Goal: Register for event/course

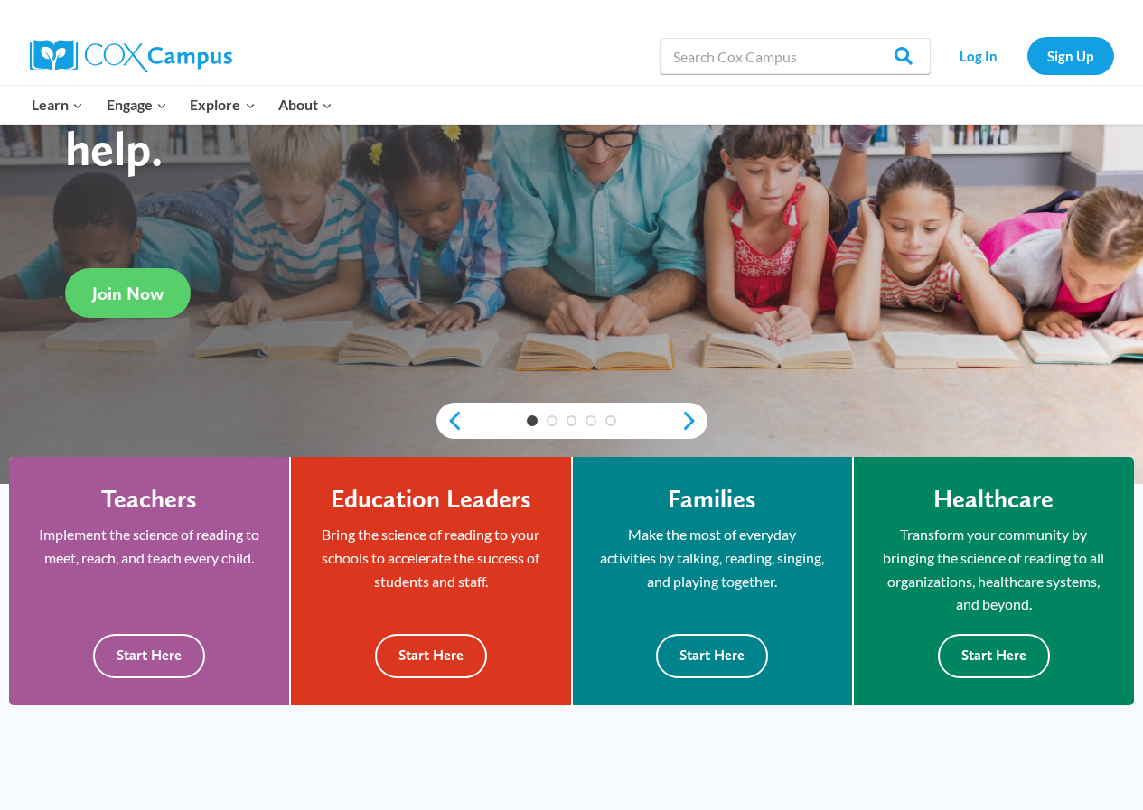
scroll to position [271, 0]
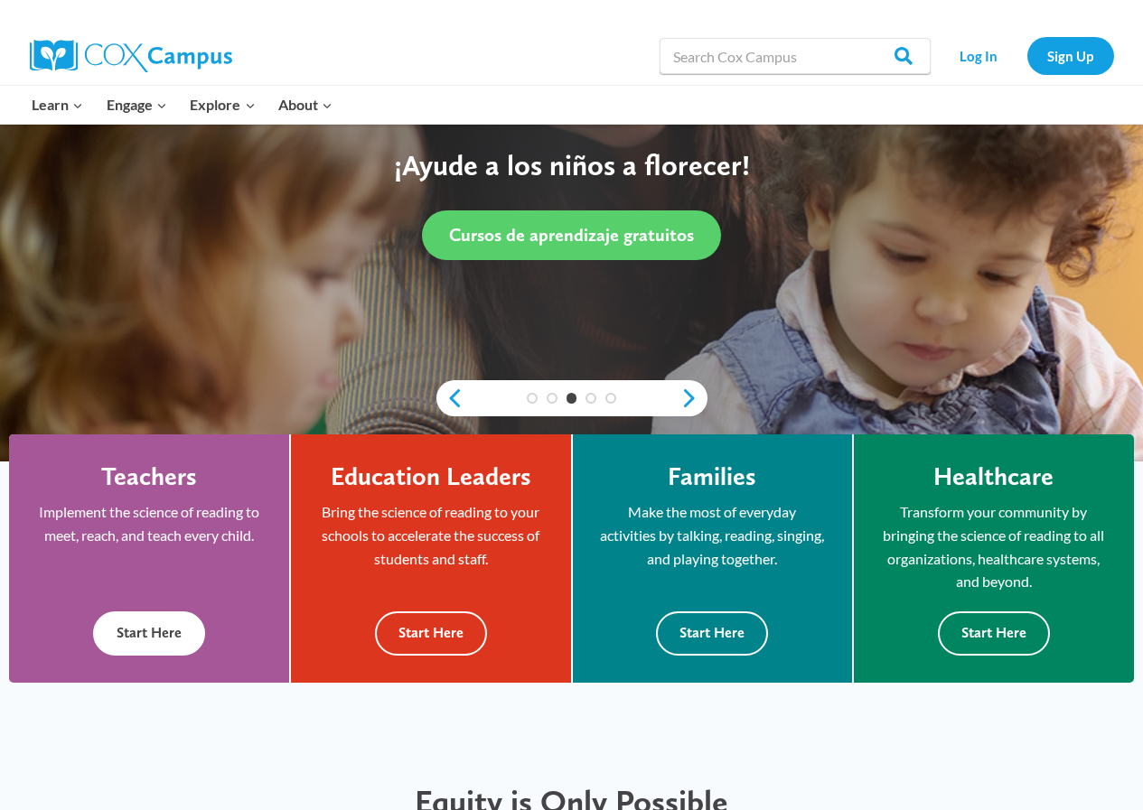
click at [134, 639] on button "Start Here" at bounding box center [149, 634] width 112 height 44
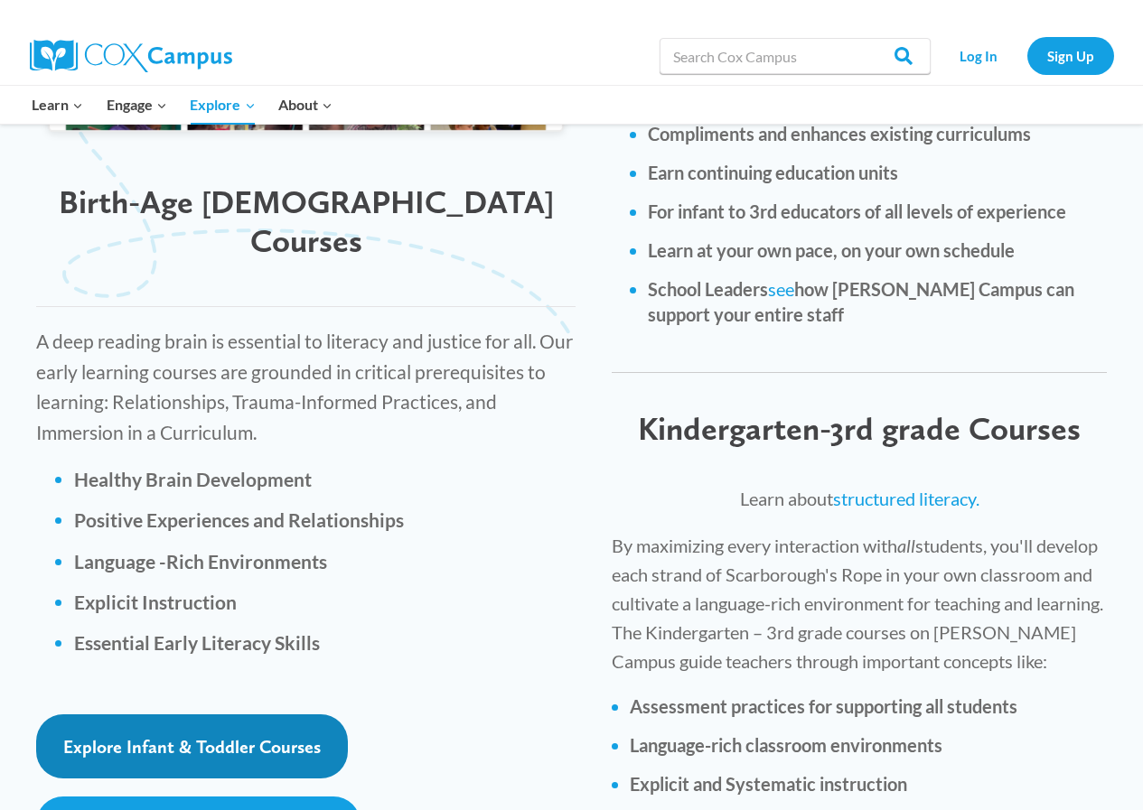
scroll to position [2529, 0]
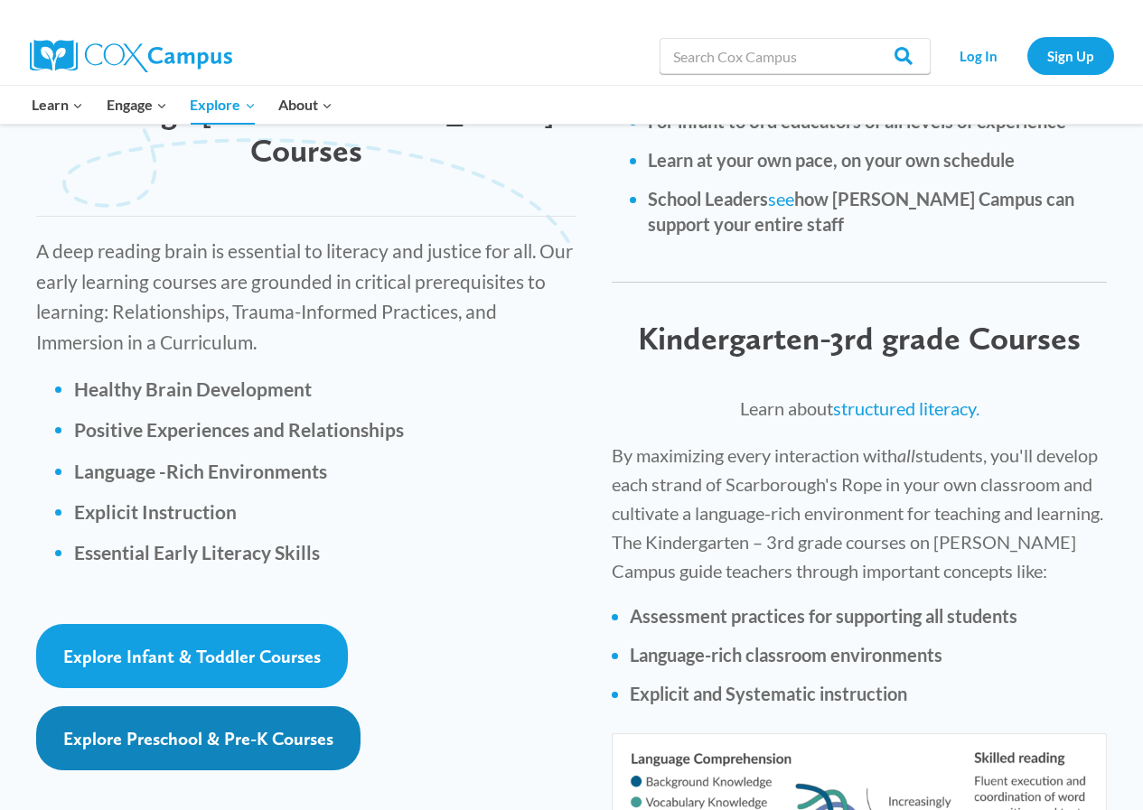
click at [199, 728] on span "Explore Preschool & Pre-K Courses" at bounding box center [198, 739] width 270 height 22
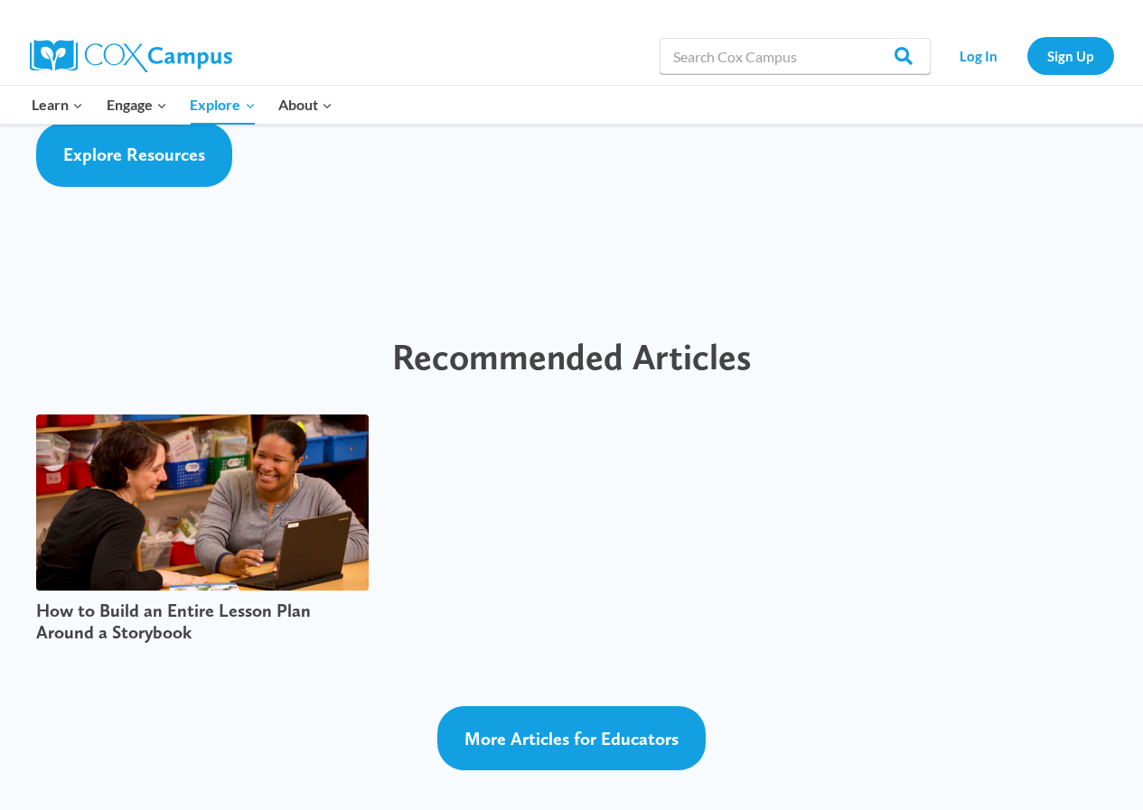
scroll to position [4607, 0]
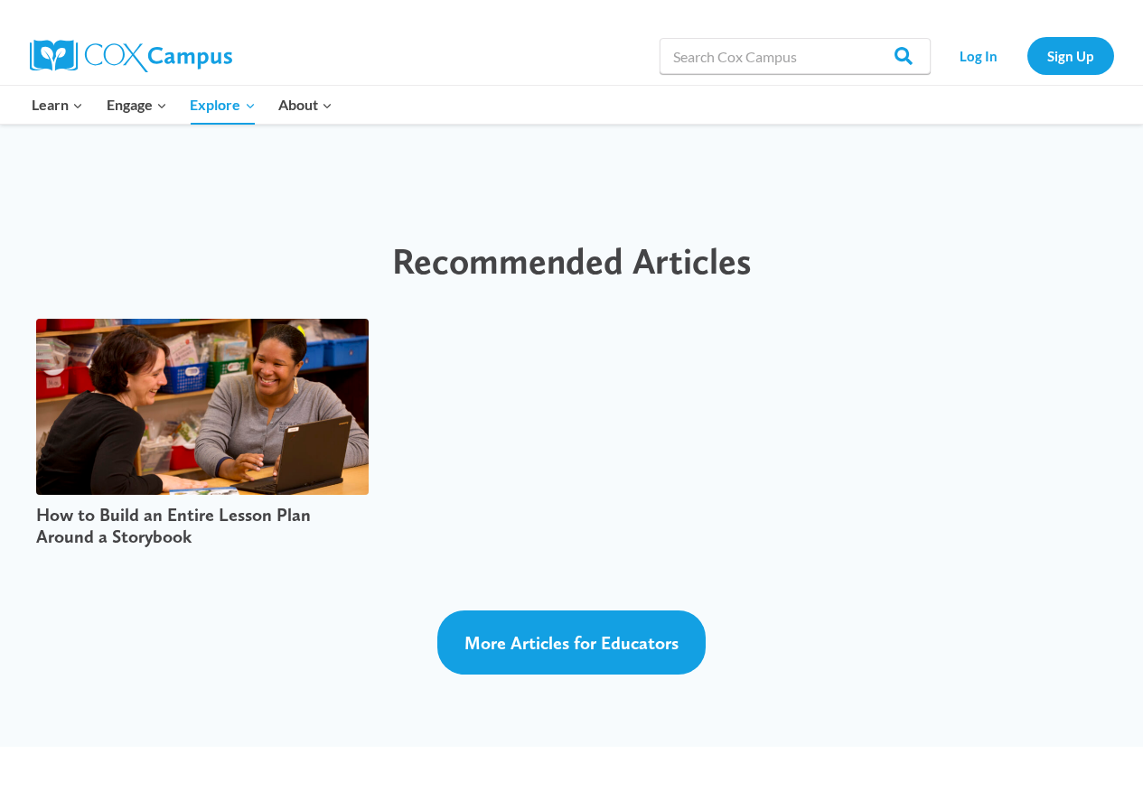
click at [247, 368] on img at bounding box center [202, 407] width 332 height 176
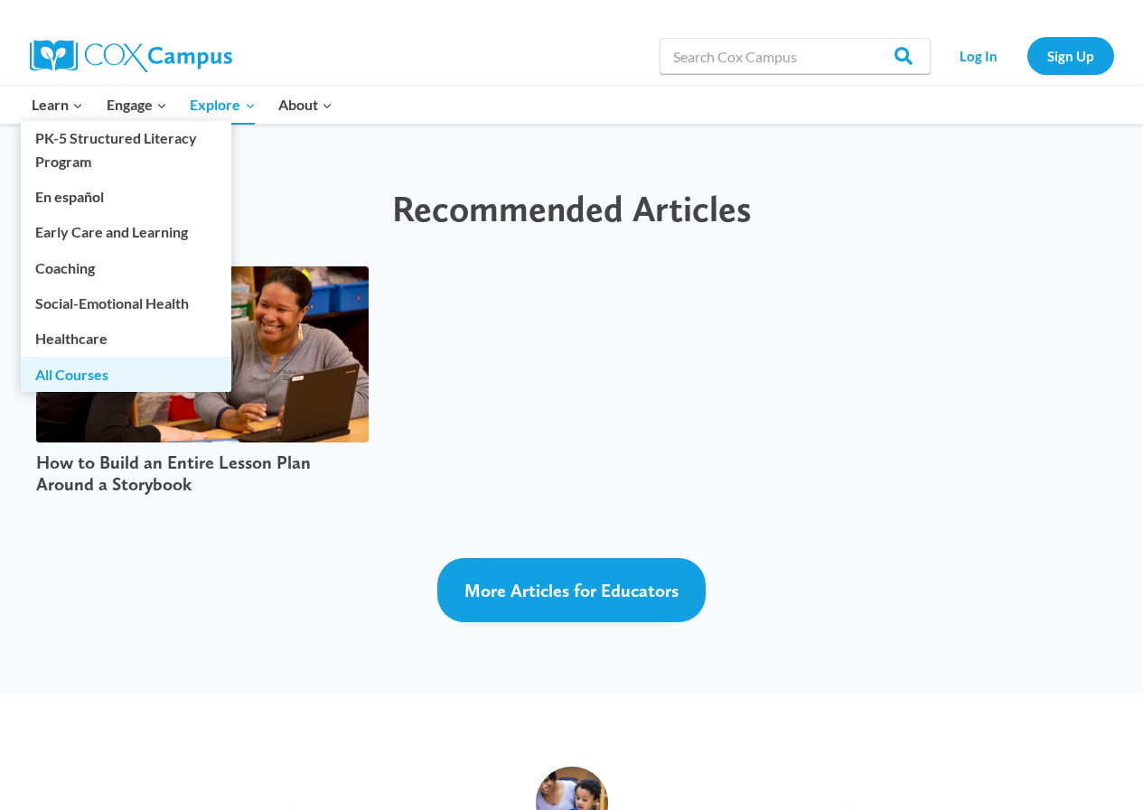
click at [77, 374] on link "All Courses" at bounding box center [126, 374] width 210 height 34
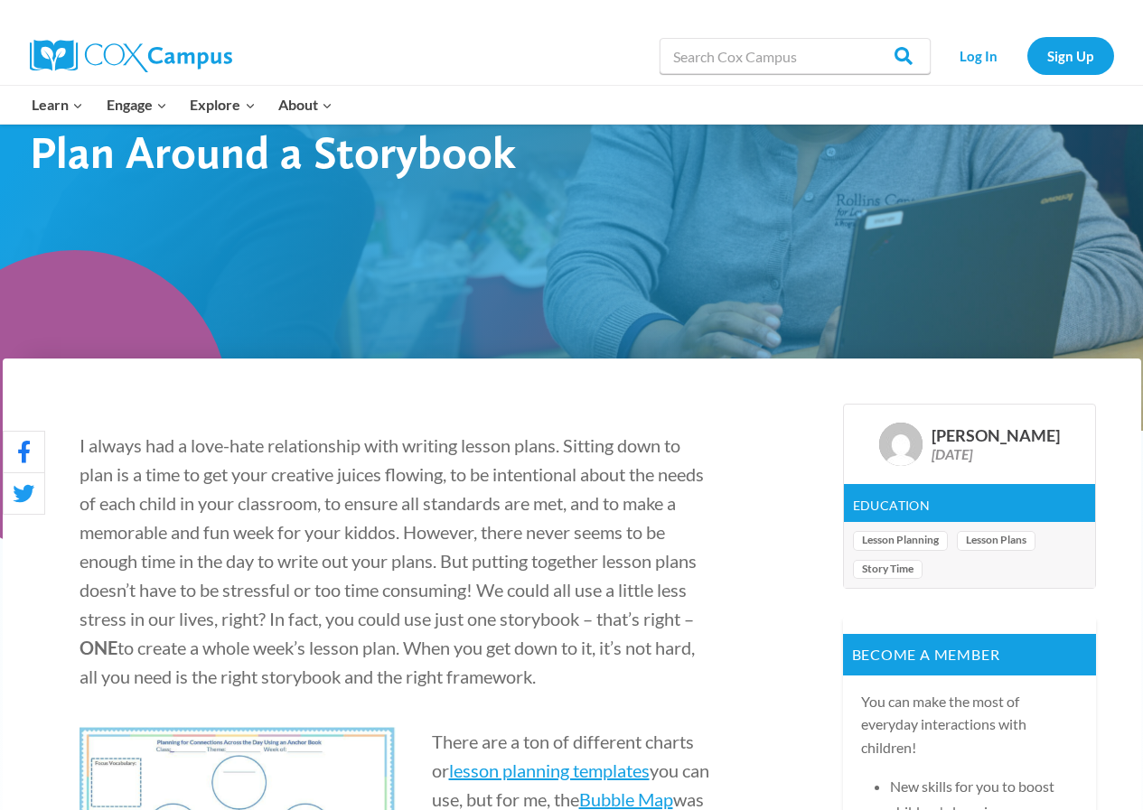
scroll to position [271, 0]
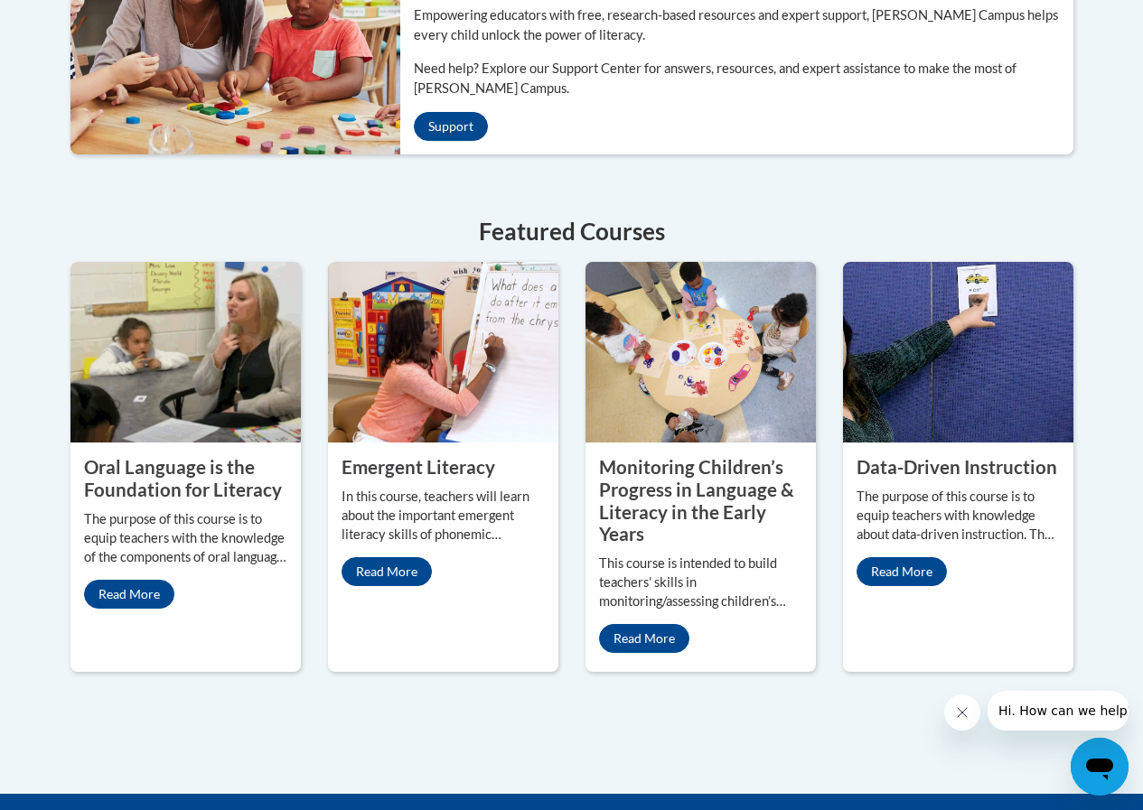
scroll to position [723, 0]
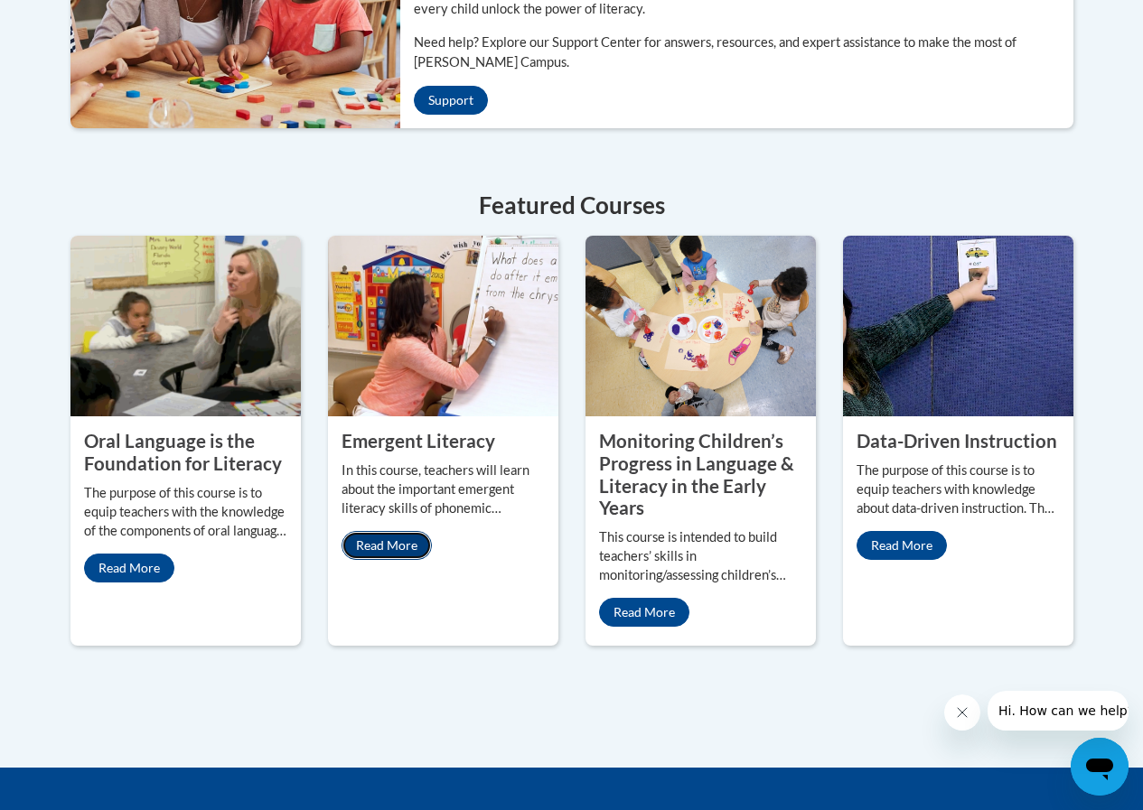
click at [366, 540] on link "Read More" at bounding box center [386, 545] width 90 height 29
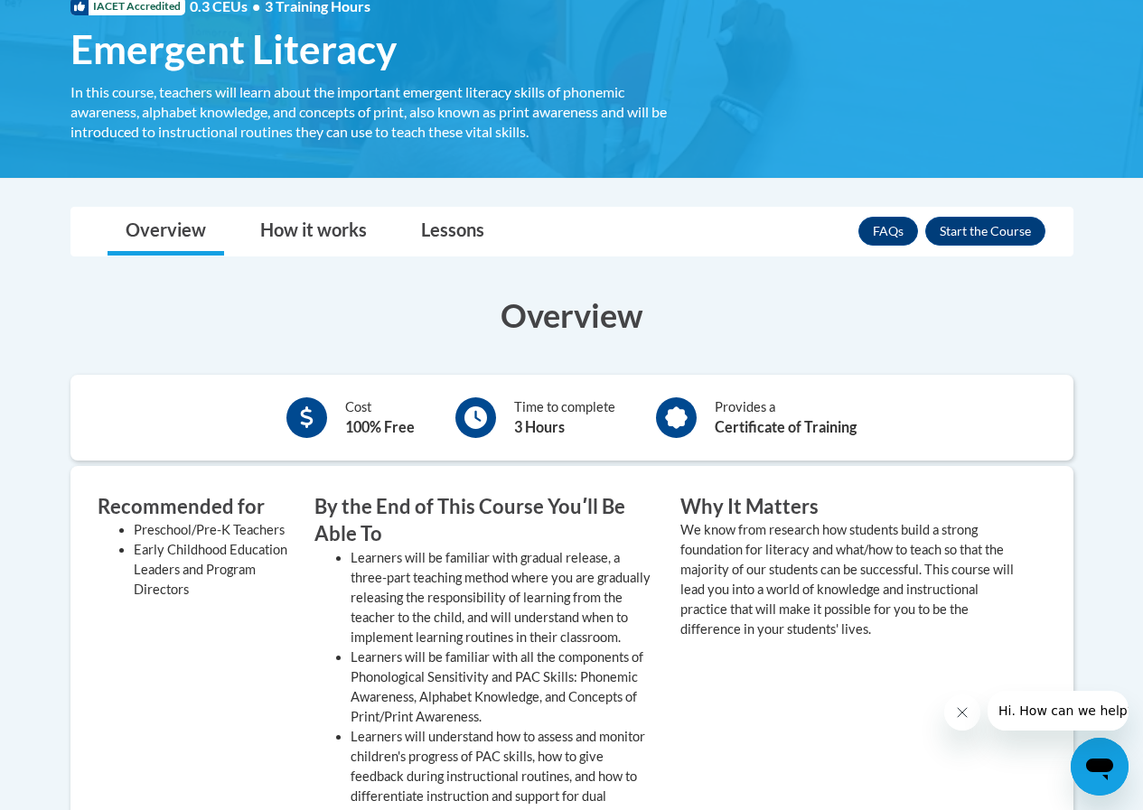
scroll to position [271, 0]
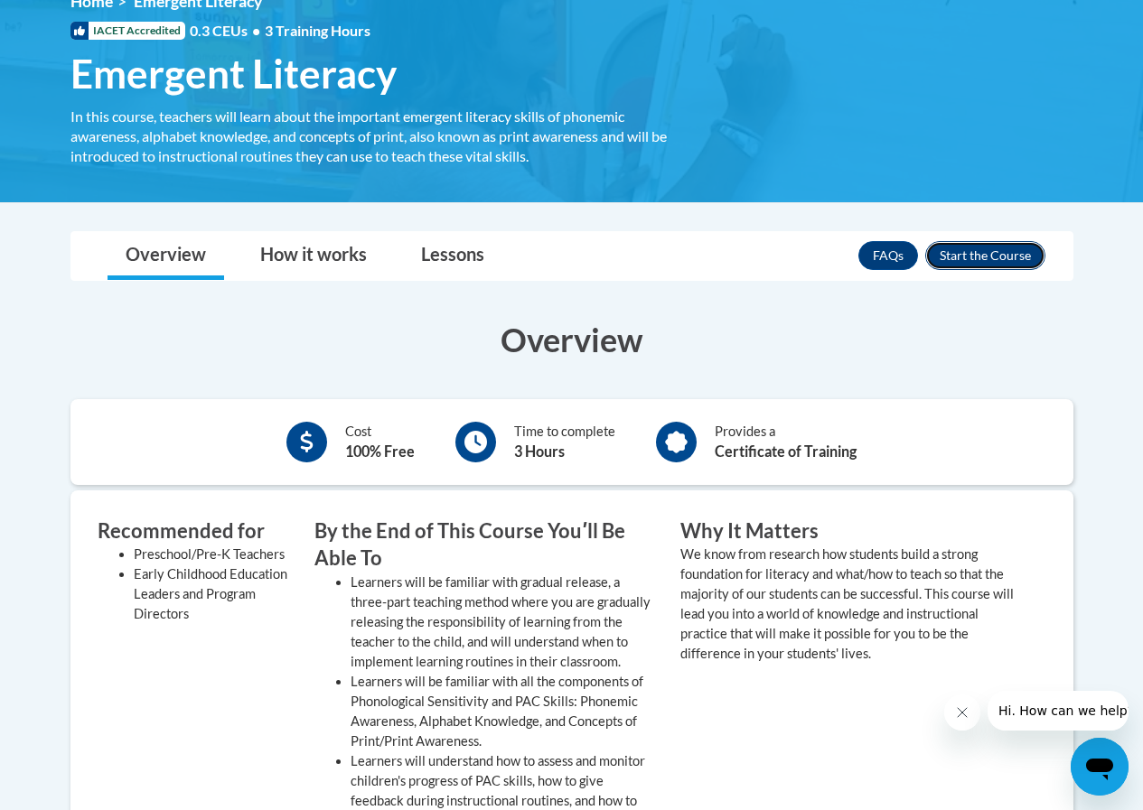
click at [997, 255] on button "Enroll" at bounding box center [985, 255] width 120 height 29
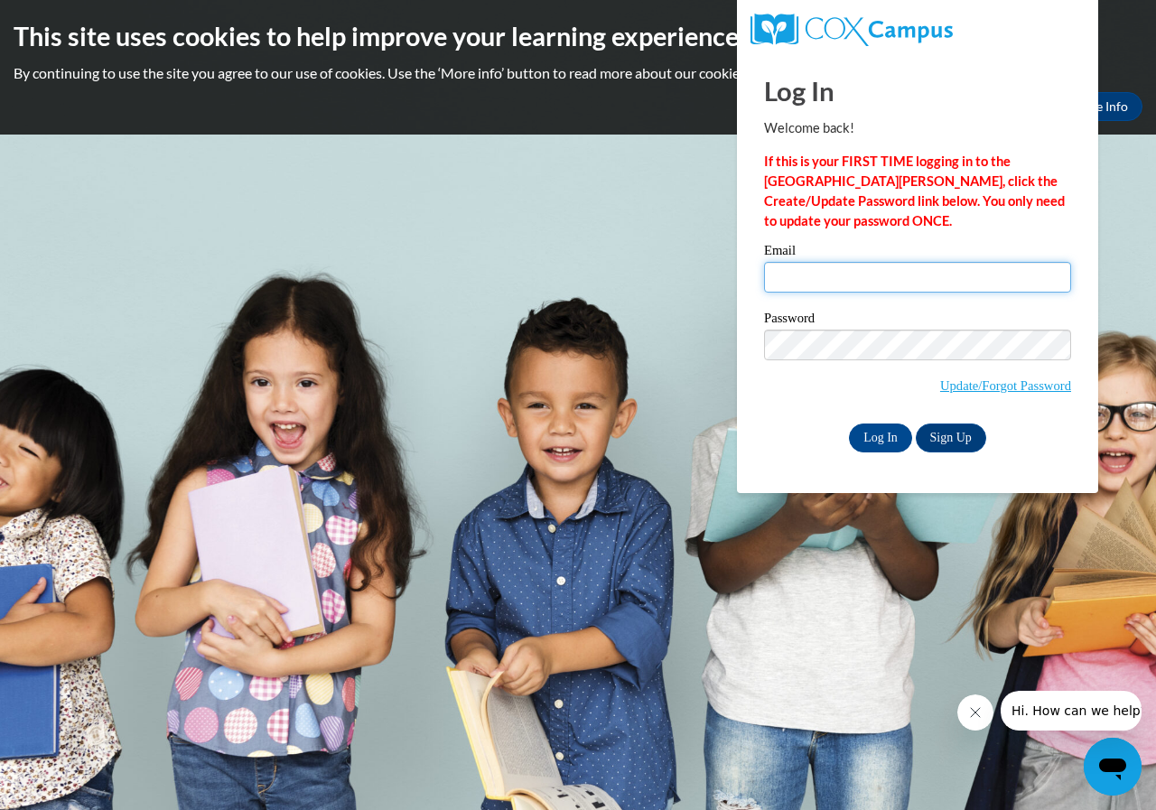
click at [828, 277] on input "Email" at bounding box center [917, 277] width 307 height 31
click at [953, 429] on link "Sign Up" at bounding box center [951, 438] width 70 height 29
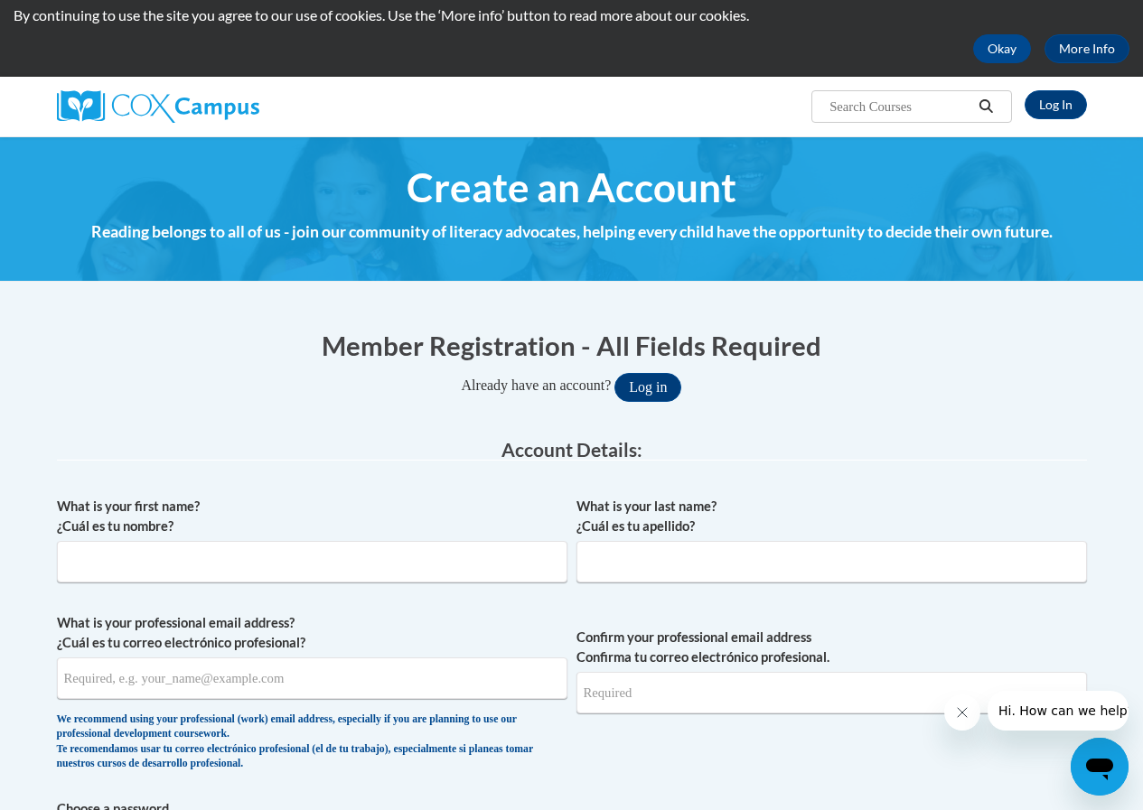
scroll to position [90, 0]
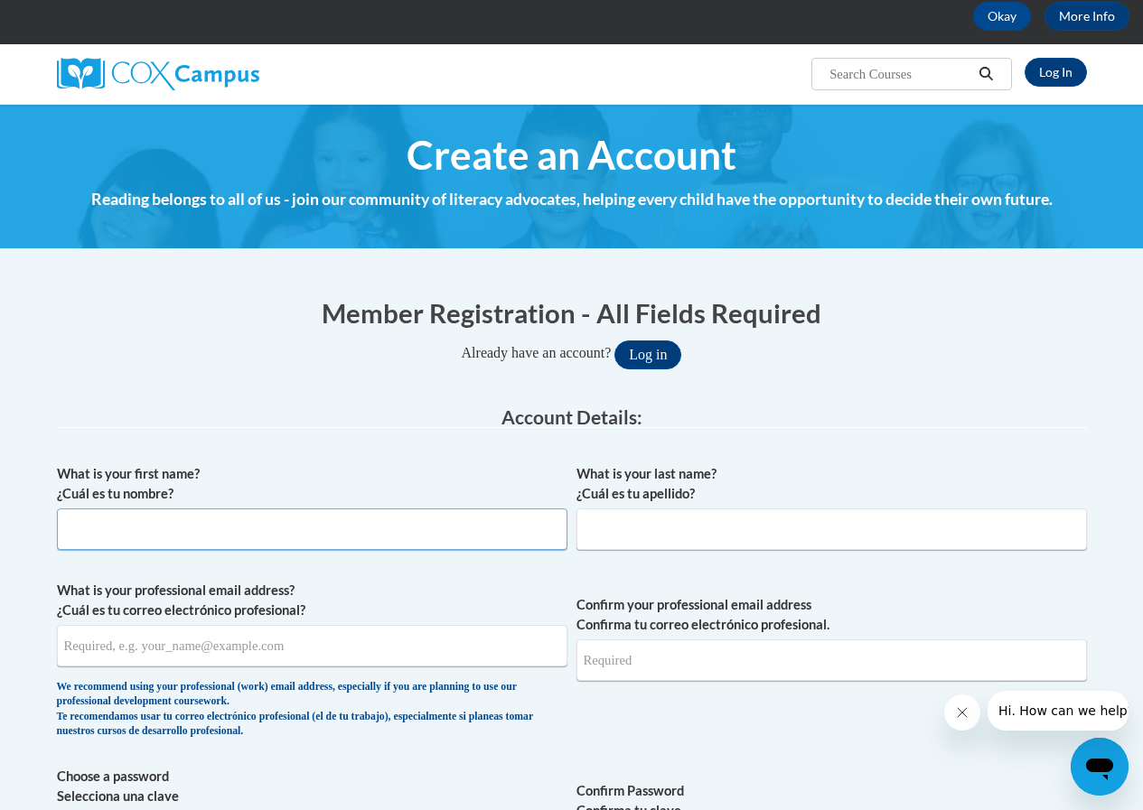
click at [276, 530] on input "What is your first name? ¿Cuál es tu nombre?" at bounding box center [312, 530] width 510 height 42
type input "m"
type input "Marla"
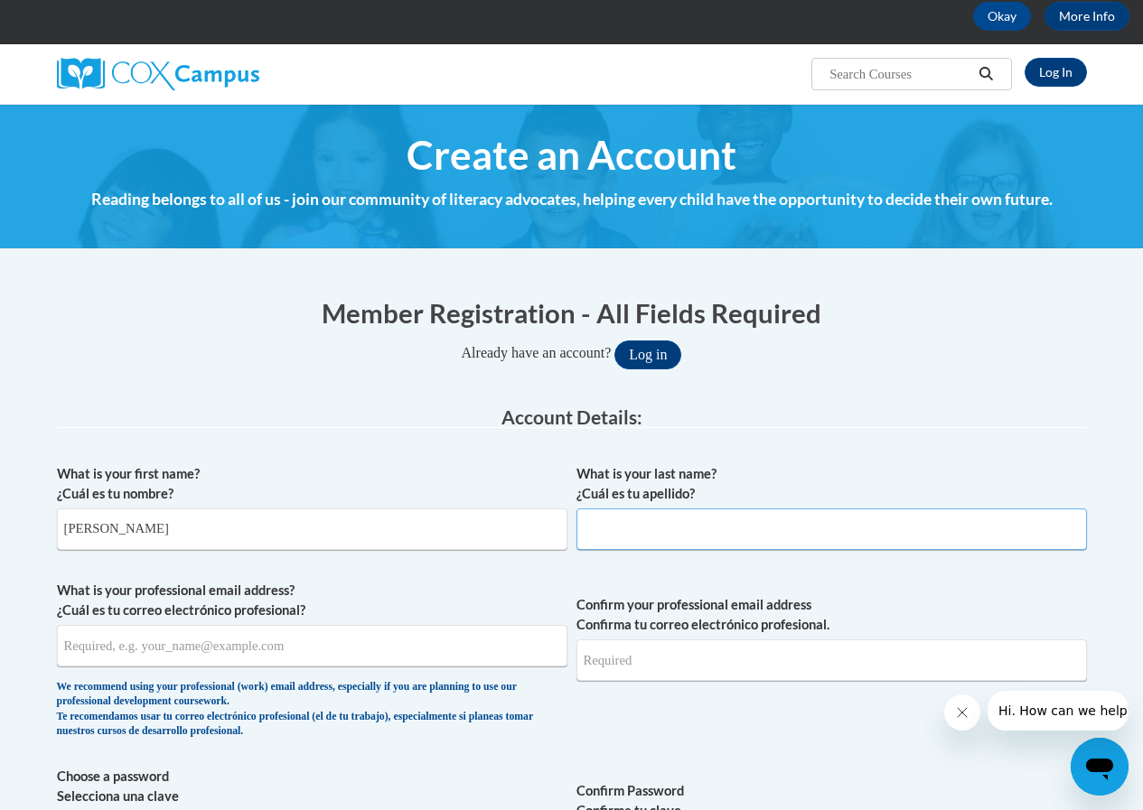
click at [661, 535] on input "What is your last name? ¿Cuál es tu apellido?" at bounding box center [831, 530] width 510 height 42
type input "Rhodesmar"
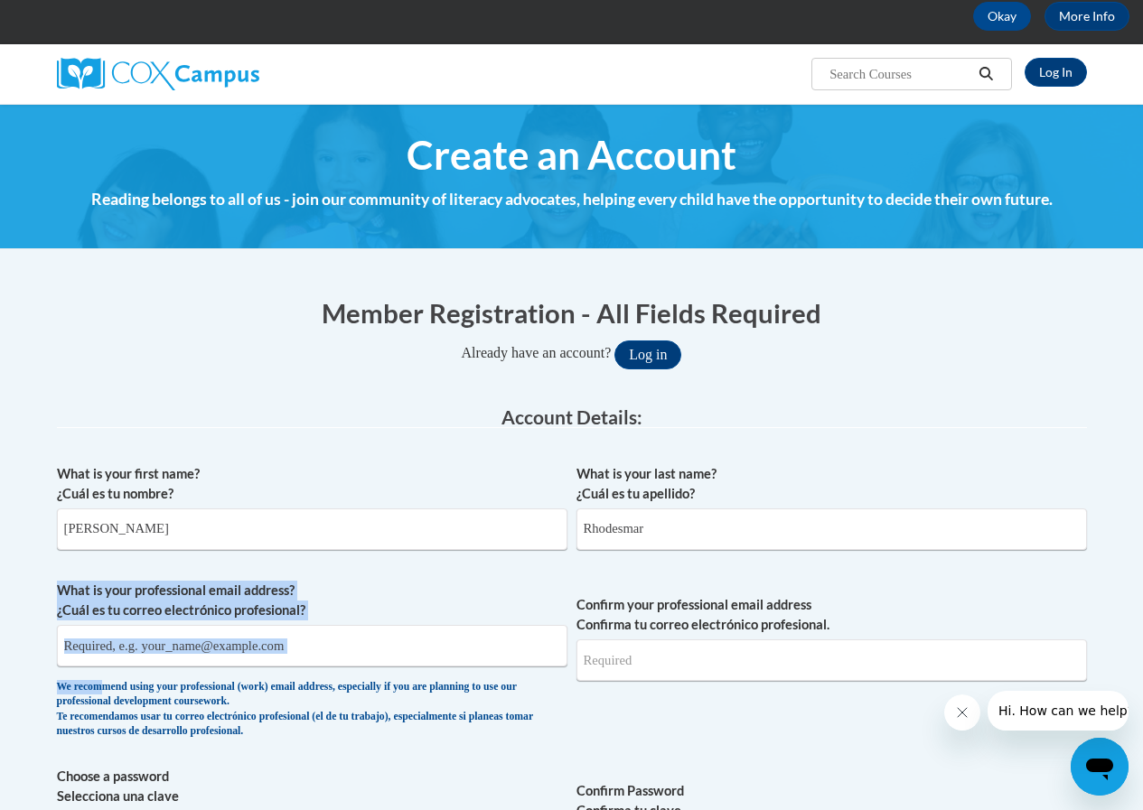
drag, startPoint x: 108, startPoint y: 665, endPoint x: 110, endPoint y: 655, distance: 10.1
click at [110, 656] on span "What is your professional email address? ¿Cuál es tu correo electrónico profesi…" at bounding box center [312, 664] width 510 height 167
click at [113, 643] on input "What is your professional email address? ¿Cuál es tu correo electrónico profesi…" at bounding box center [312, 646] width 510 height 42
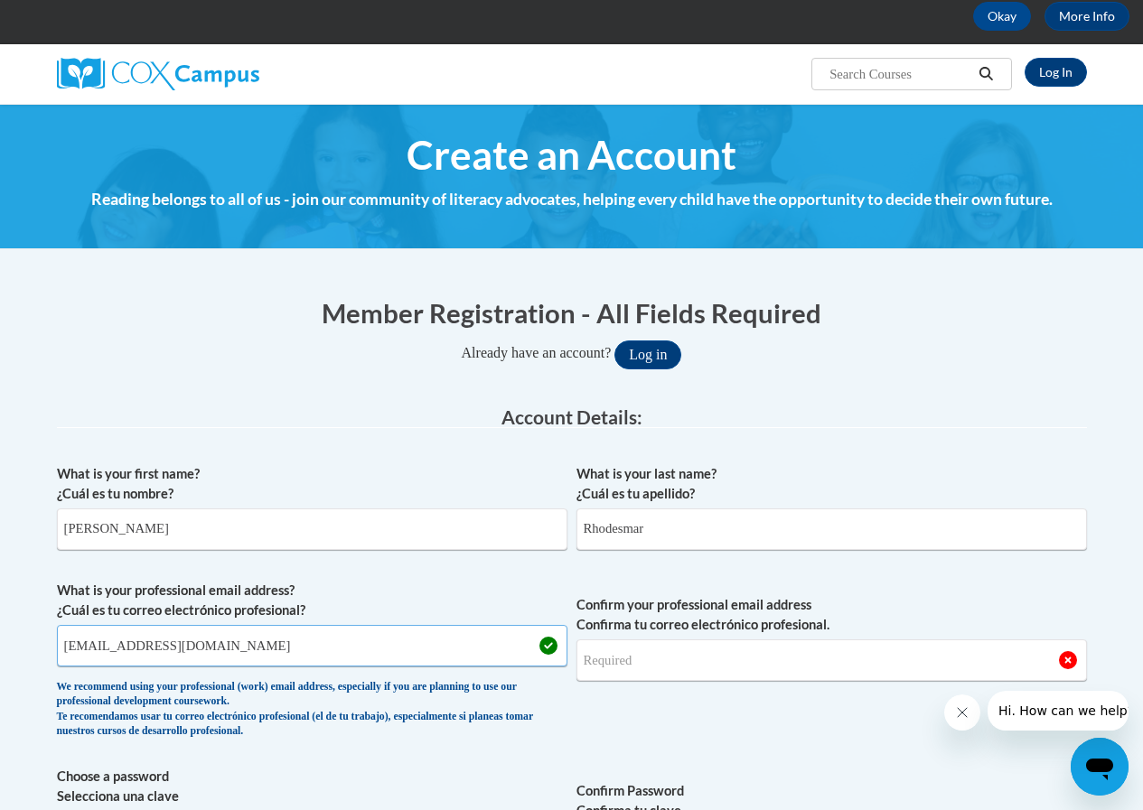
type input "marlalynnetterhodes@gmail.com"
click at [682, 670] on input "Confirm your professional email address Confirma tu correo electrónico profesio…" at bounding box center [831, 661] width 510 height 42
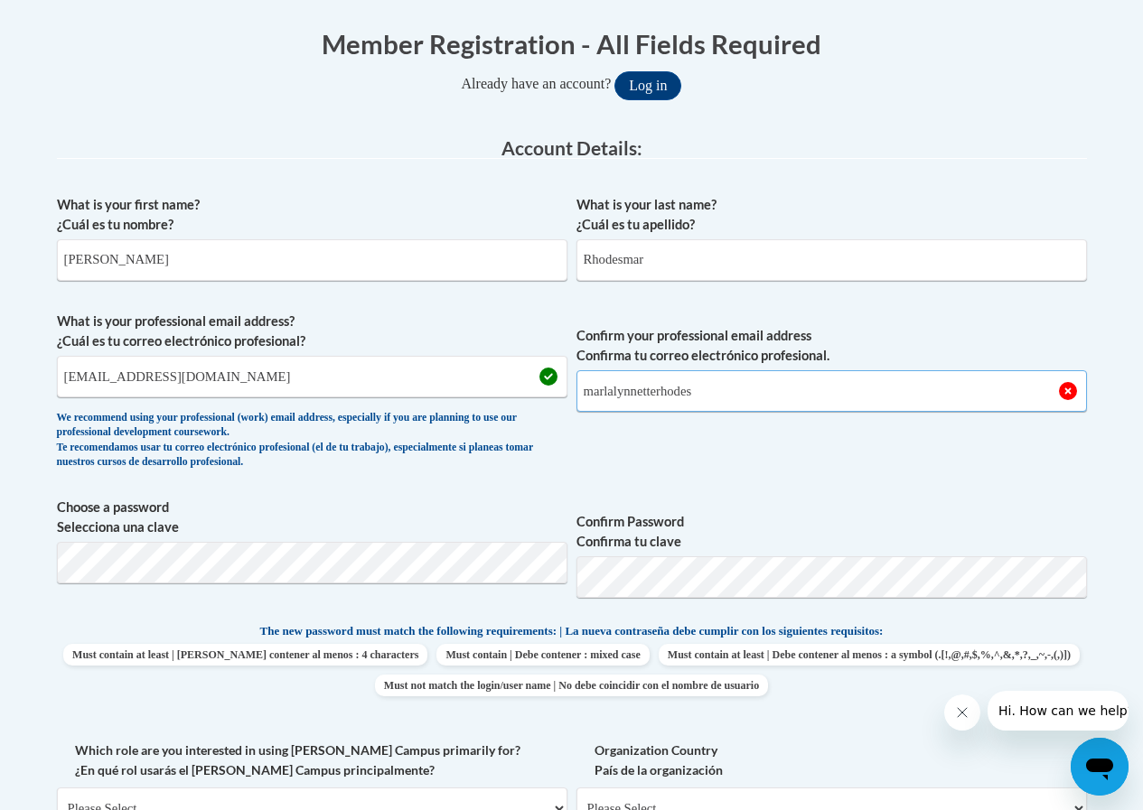
scroll to position [361, 0]
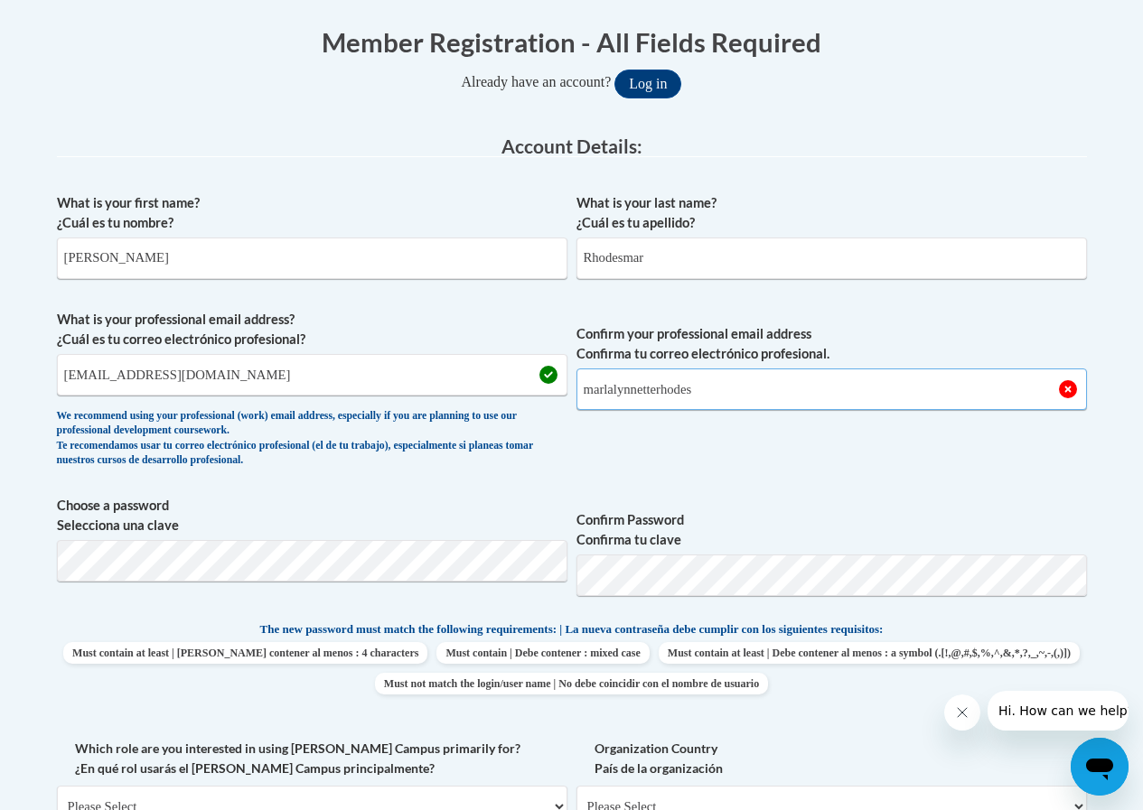
type input "marlalynnetterhodes"
click at [666, 262] on input "Rhodesmar" at bounding box center [831, 259] width 510 height 42
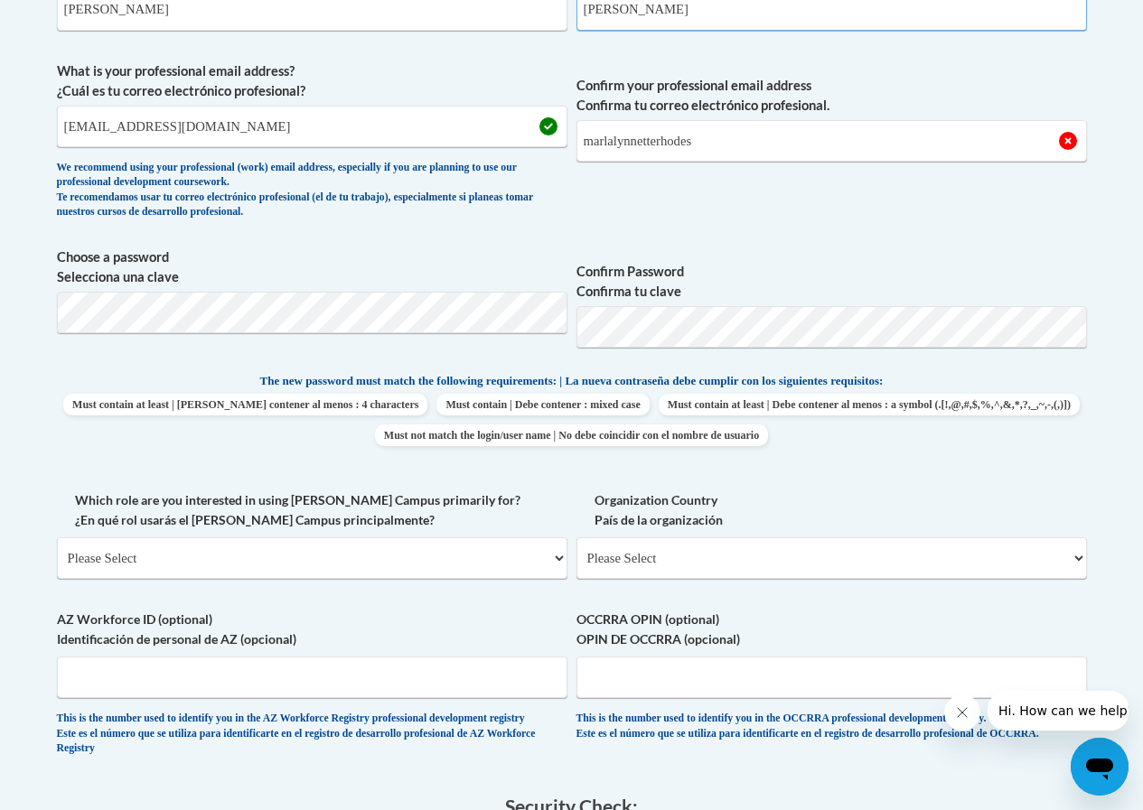
scroll to position [632, 0]
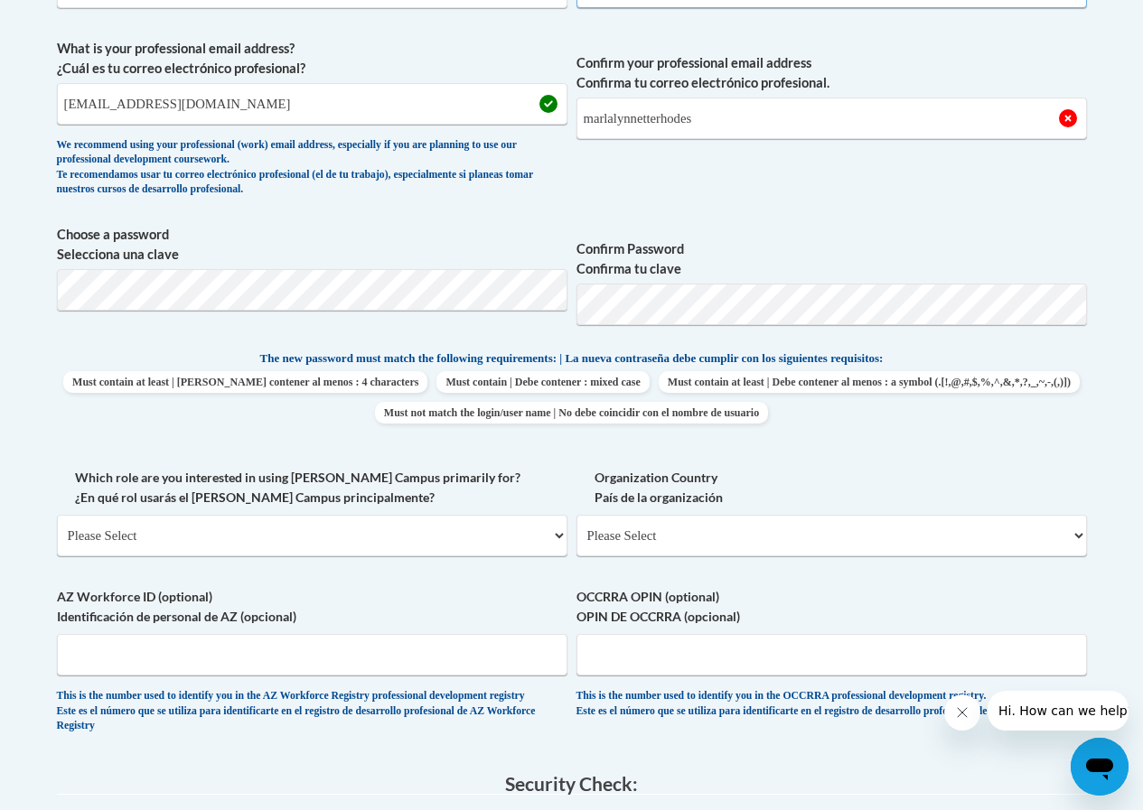
type input "Rhodes"
click at [549, 547] on select "Please Select College/University | Colegio/Universidad Community/Nonprofit Part…" at bounding box center [312, 536] width 510 height 42
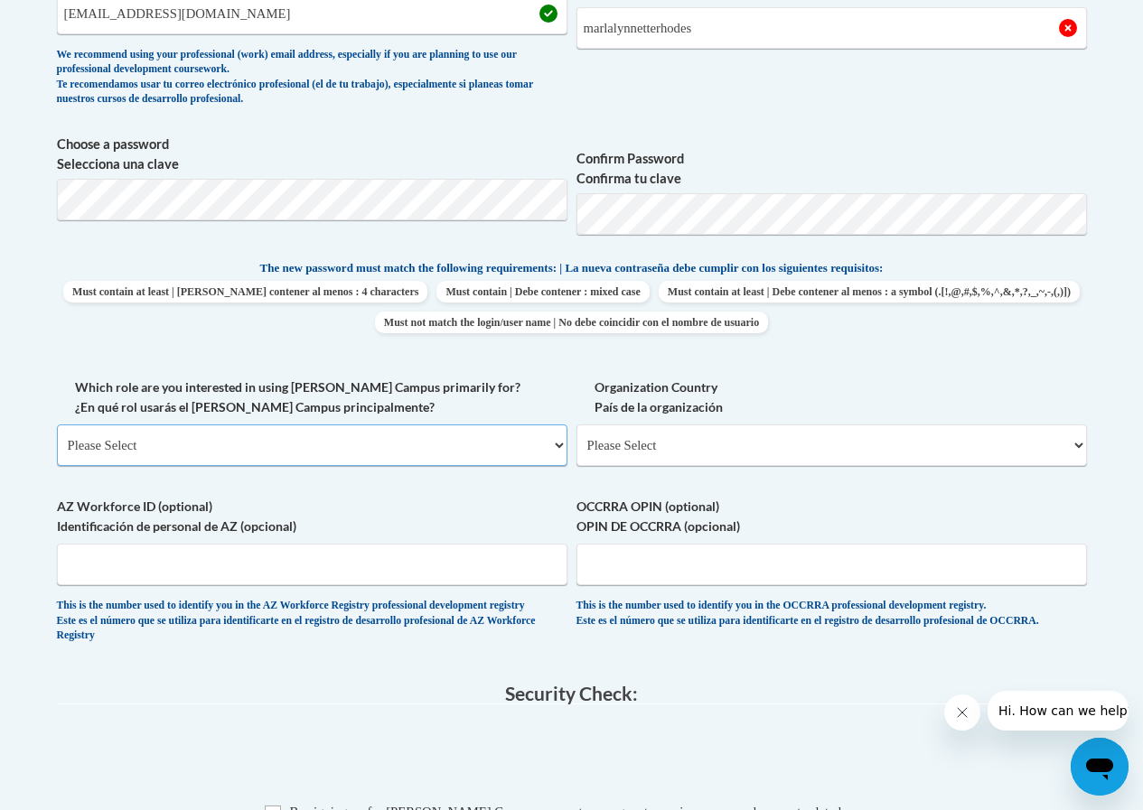
click at [510, 456] on select "Please Select College/University | Colegio/Universidad Community/Nonprofit Part…" at bounding box center [312, 446] width 510 height 42
select select "fbf2d438-af2f-41f8-98f1-81c410e29de3"
click at [57, 425] on select "Please Select College/University | Colegio/Universidad Community/Nonprofit Part…" at bounding box center [312, 446] width 510 height 42
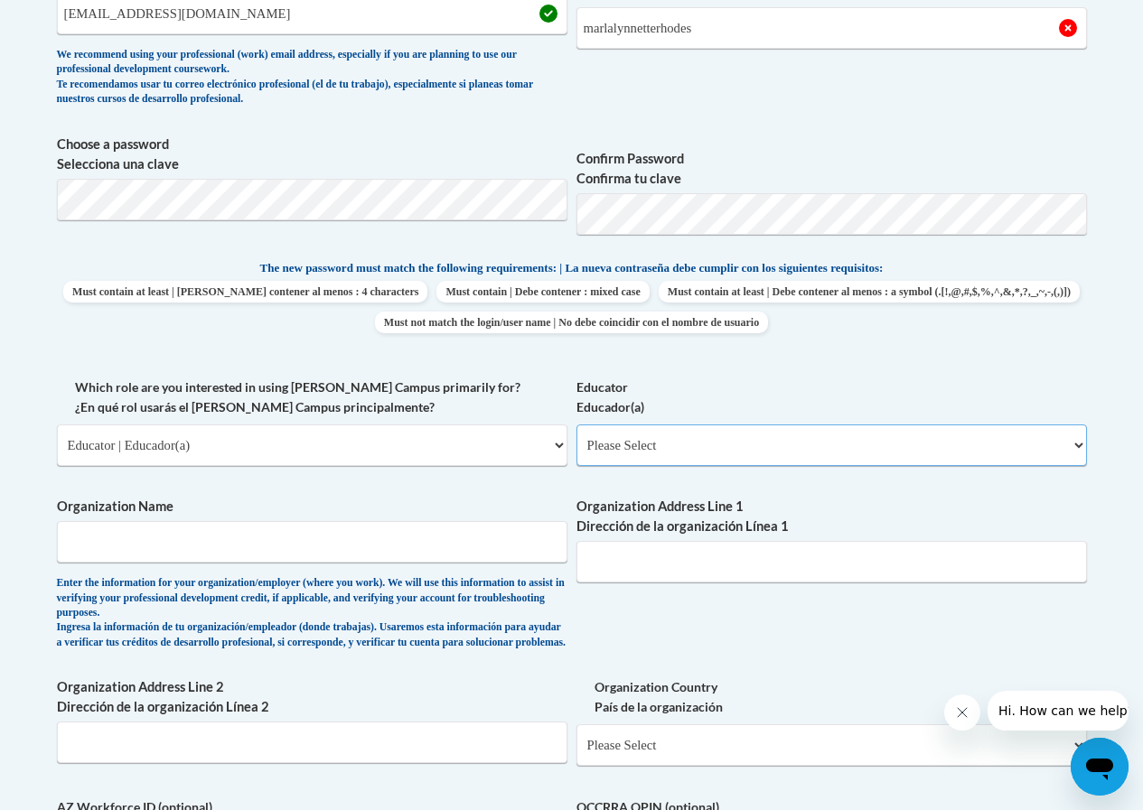
click at [1052, 452] on select "Please Select Early Learning/Daycare Teacher/Family Home Care Provider | Maestr…" at bounding box center [831, 446] width 510 height 42
select select "8e40623d-54d0-45cd-9f92-5df65cd3f8cf"
click at [576, 425] on select "Please Select Early Learning/Daycare Teacher/Family Home Care Provider | Maestr…" at bounding box center [831, 446] width 510 height 42
click at [285, 536] on input "Organization Name" at bounding box center [312, 542] width 510 height 42
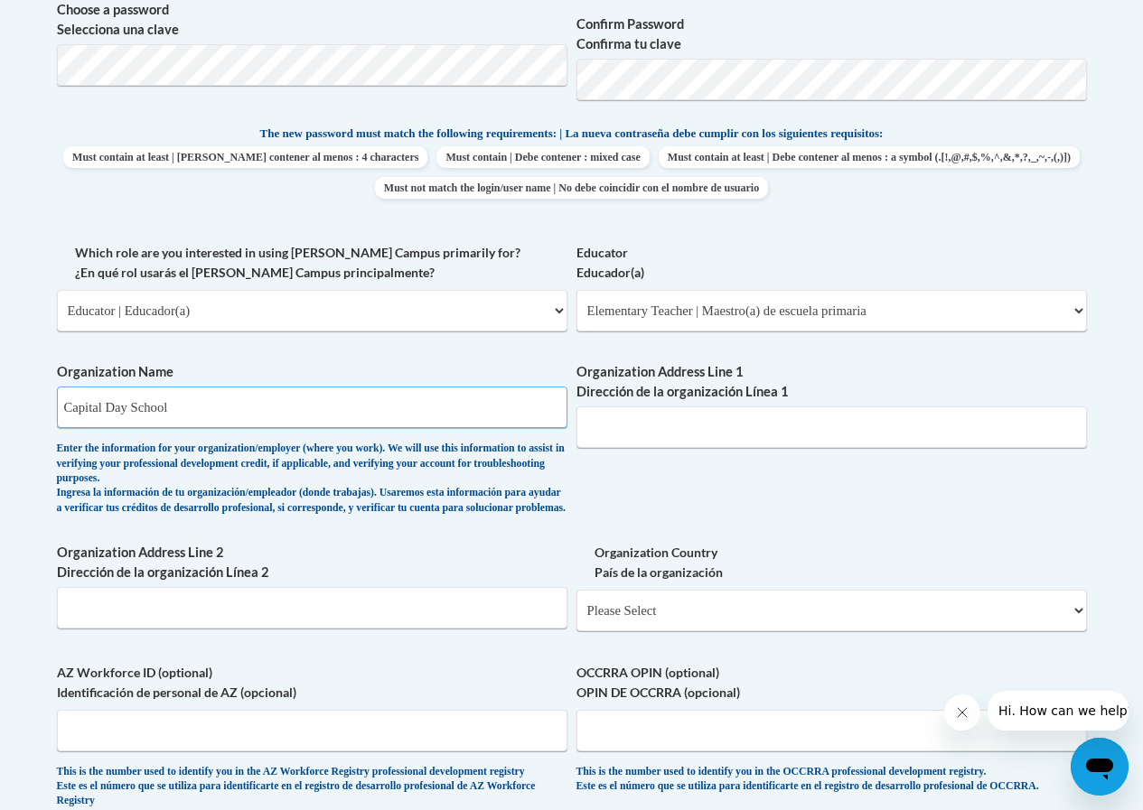
scroll to position [903, 0]
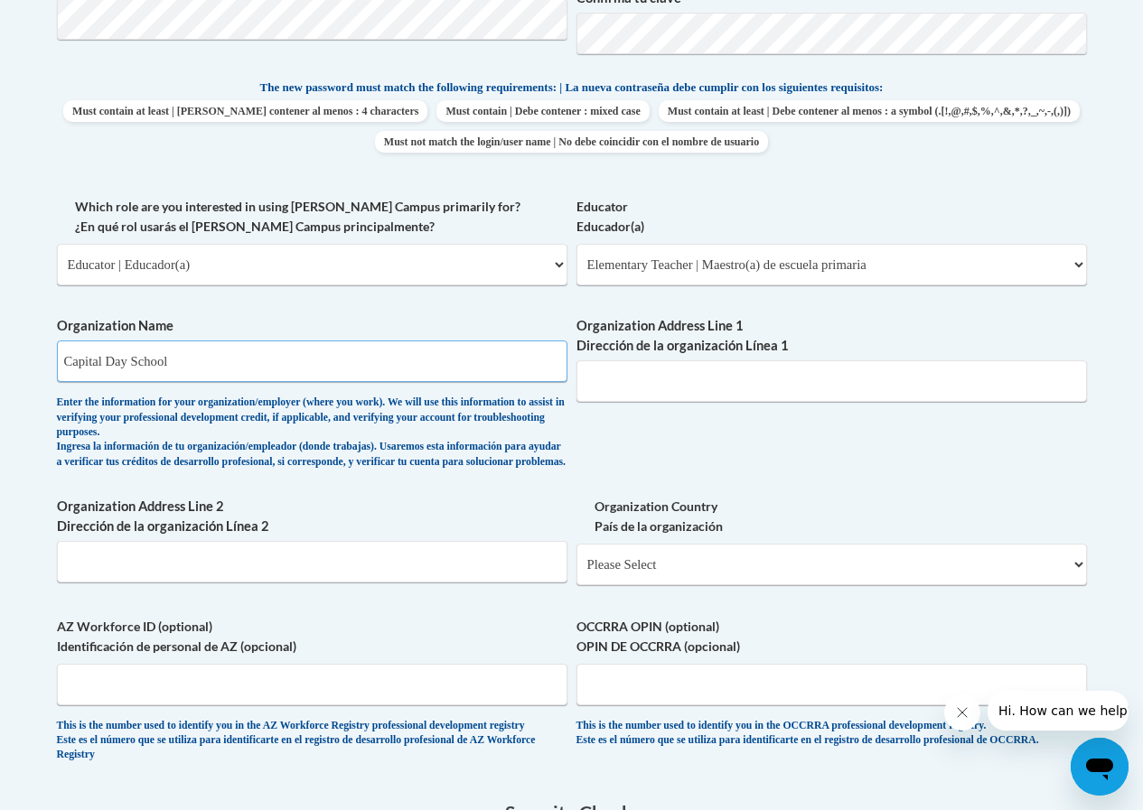
type input "Capital Day School"
click at [640, 376] on input "Organization Address Line 1 Dirección de la organización Línea 1" at bounding box center [831, 381] width 510 height 42
type input "251 bo lane"
click at [243, 566] on input "Organization Address Line 2 Dirección de la organización Línea 2" at bounding box center [312, 562] width 510 height 42
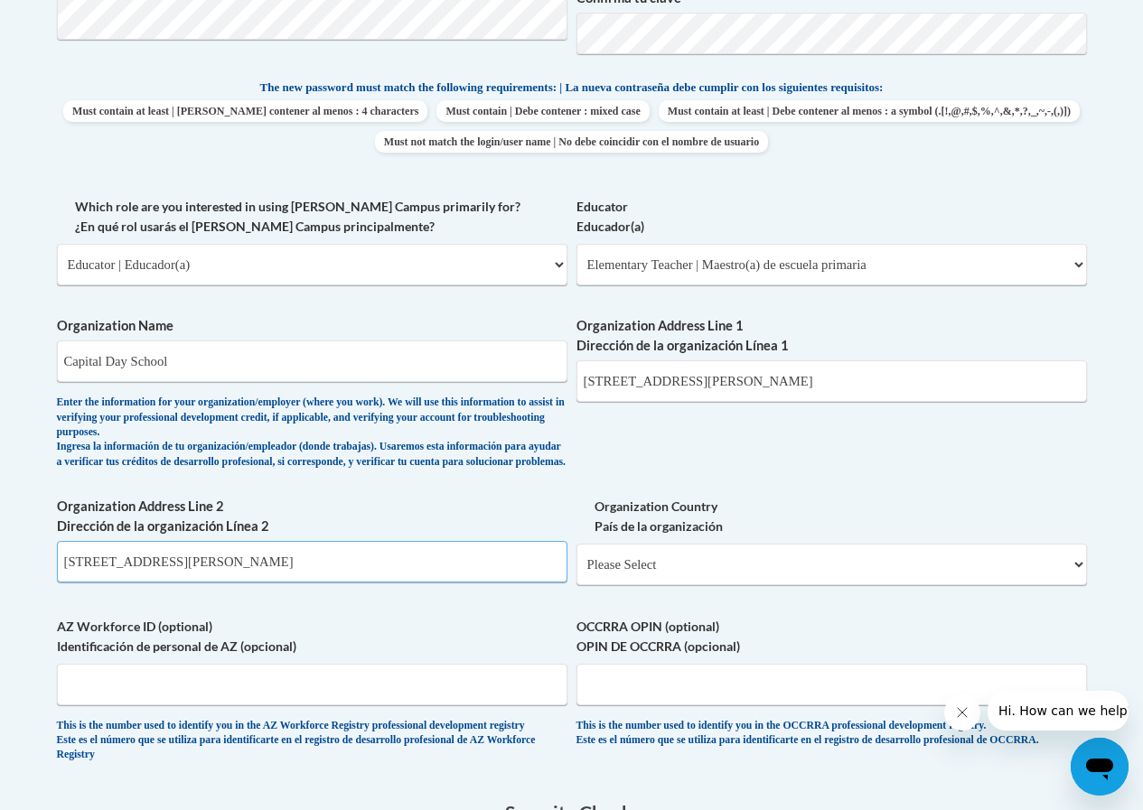
type input "251 bo lane"
click at [781, 577] on select "Please Select United States | Estados Unidos Outside of the United States | Fue…" at bounding box center [831, 565] width 510 height 42
select select "ad49bcad-a171-4b2e-b99c-48b446064914"
click at [576, 558] on select "Please Select United States | Estados Unidos Outside of the United States | Fue…" at bounding box center [831, 565] width 510 height 42
select select
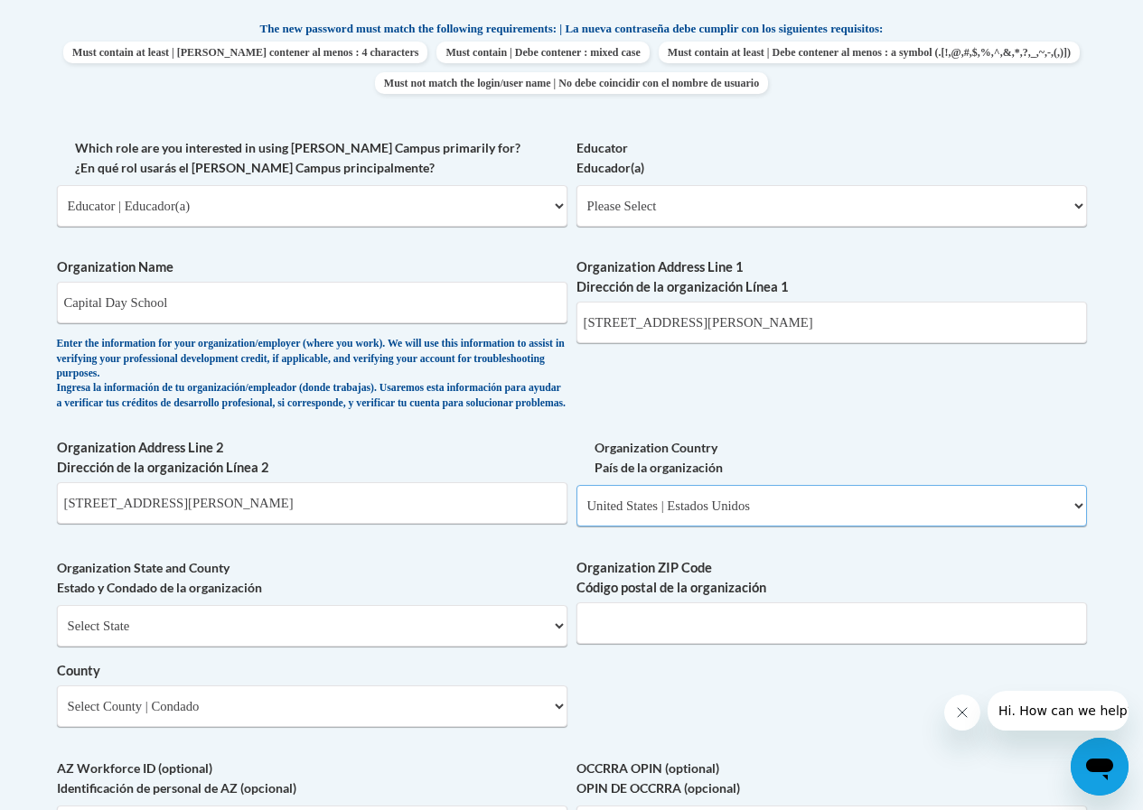
scroll to position [994, 0]
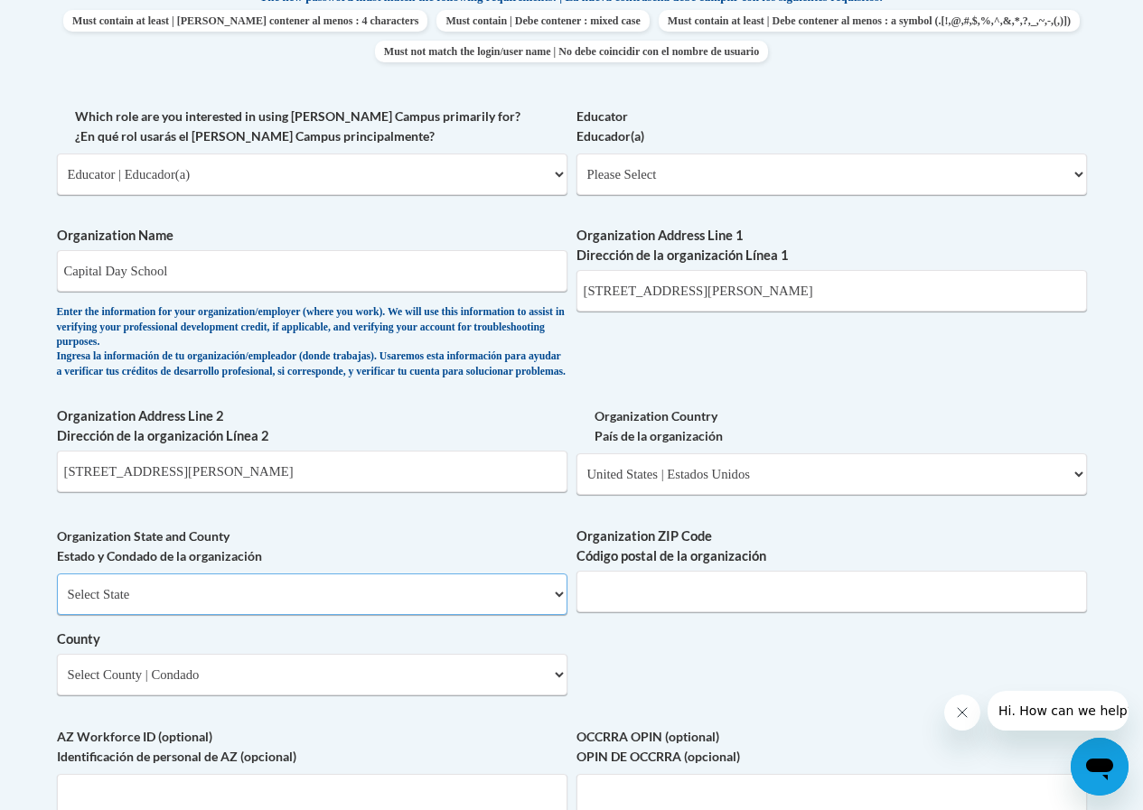
click at [508, 597] on select "Select State Alabama Alaska Arizona Arkansas California Colorado Connecticut De…" at bounding box center [312, 595] width 510 height 42
select select "Kentucky"
click at [57, 588] on select "Select State Alabama Alaska Arizona Arkansas California Colorado Connecticut De…" at bounding box center [312, 595] width 510 height 42
click at [991, 612] on input "Organization ZIP Code Código postal de la organización" at bounding box center [831, 592] width 510 height 42
type input "40601"
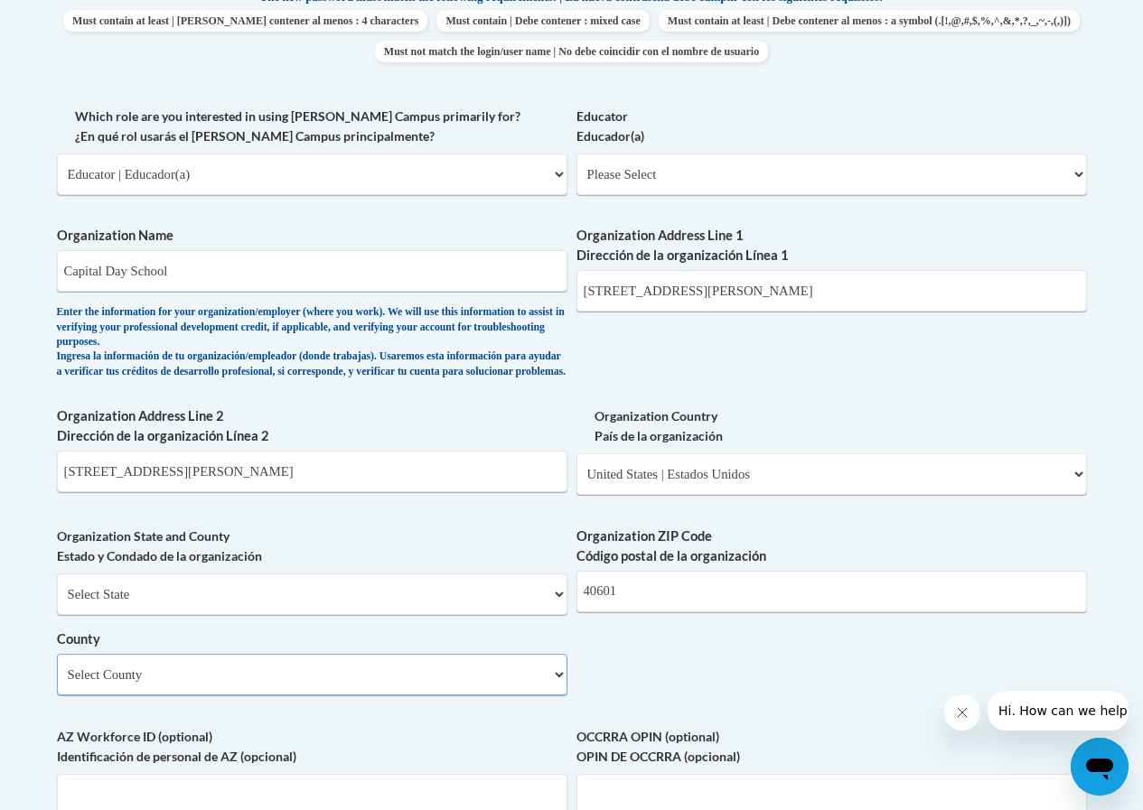
click at [339, 696] on select "Select County Adair Allen Anderson Ballard Barren Bath Bell Boone Bourbon Boyd …" at bounding box center [312, 675] width 510 height 42
select select "Franklin"
click at [57, 668] on select "Select County Adair Allen Anderson Ballard Barren Bath Bell Boone Bourbon Boyd …" at bounding box center [312, 675] width 510 height 42
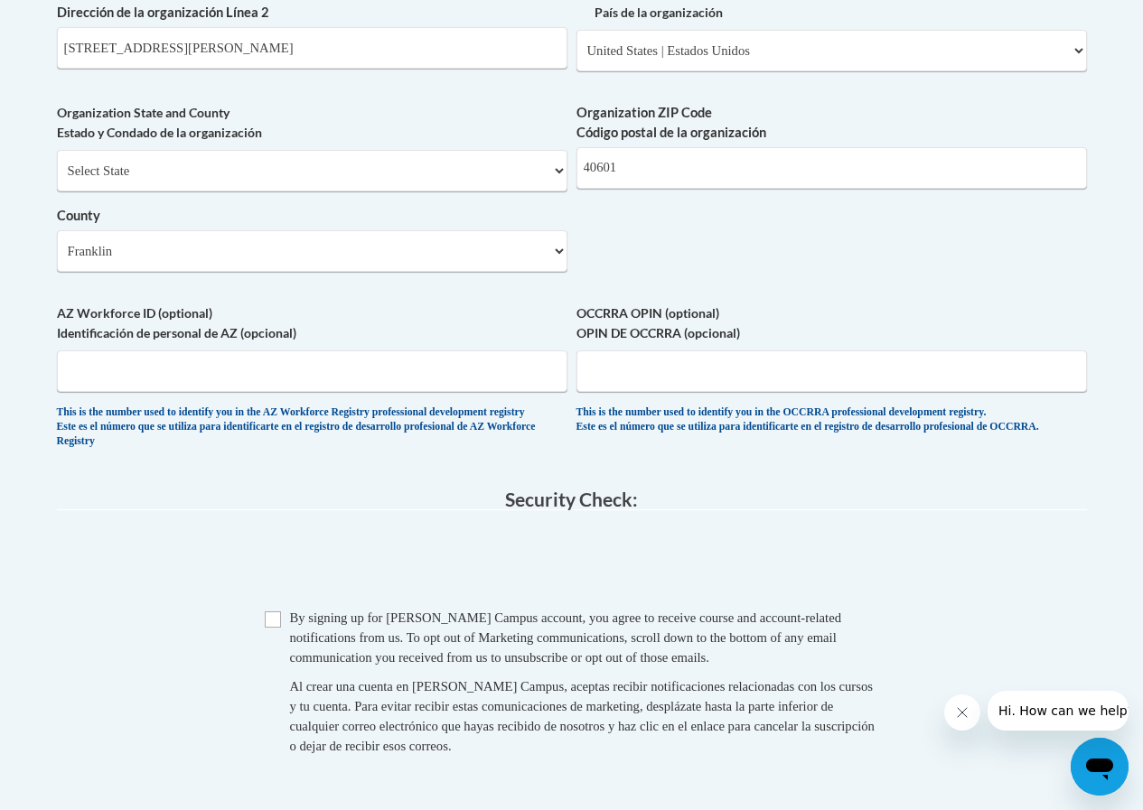
scroll to position [1445, 0]
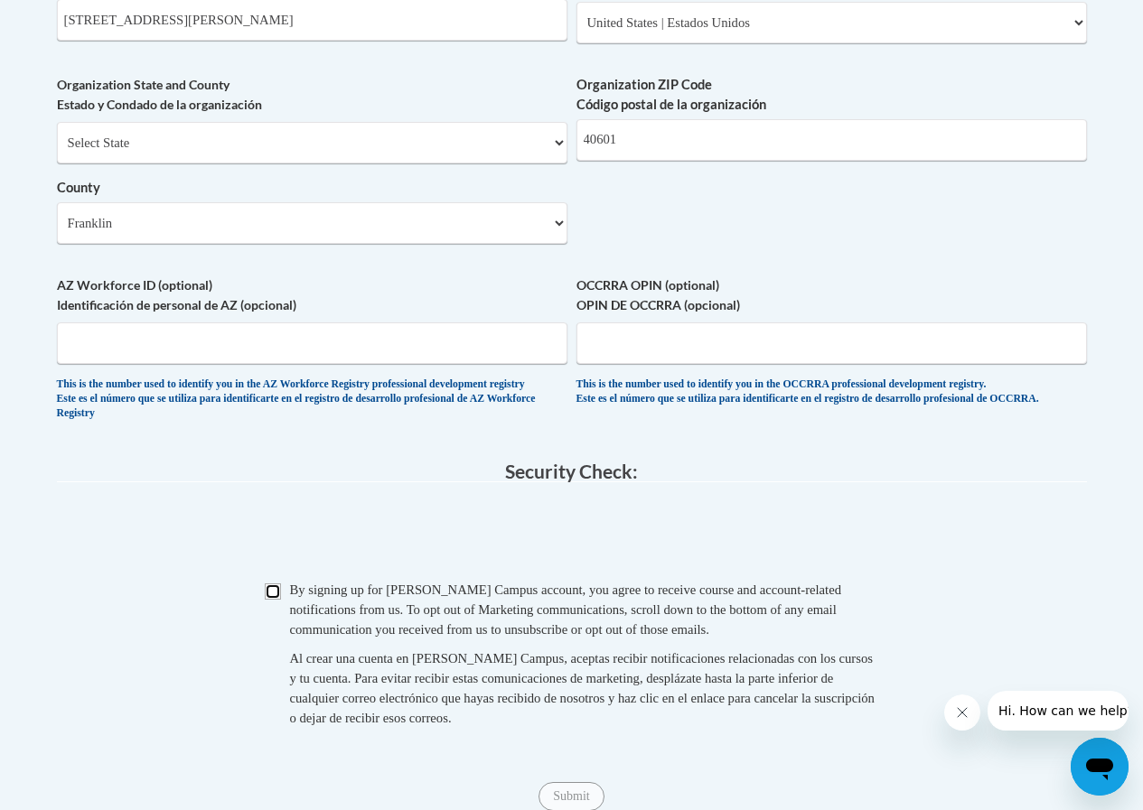
click at [269, 600] on input "Checkbox" at bounding box center [273, 592] width 16 height 16
checkbox input "true"
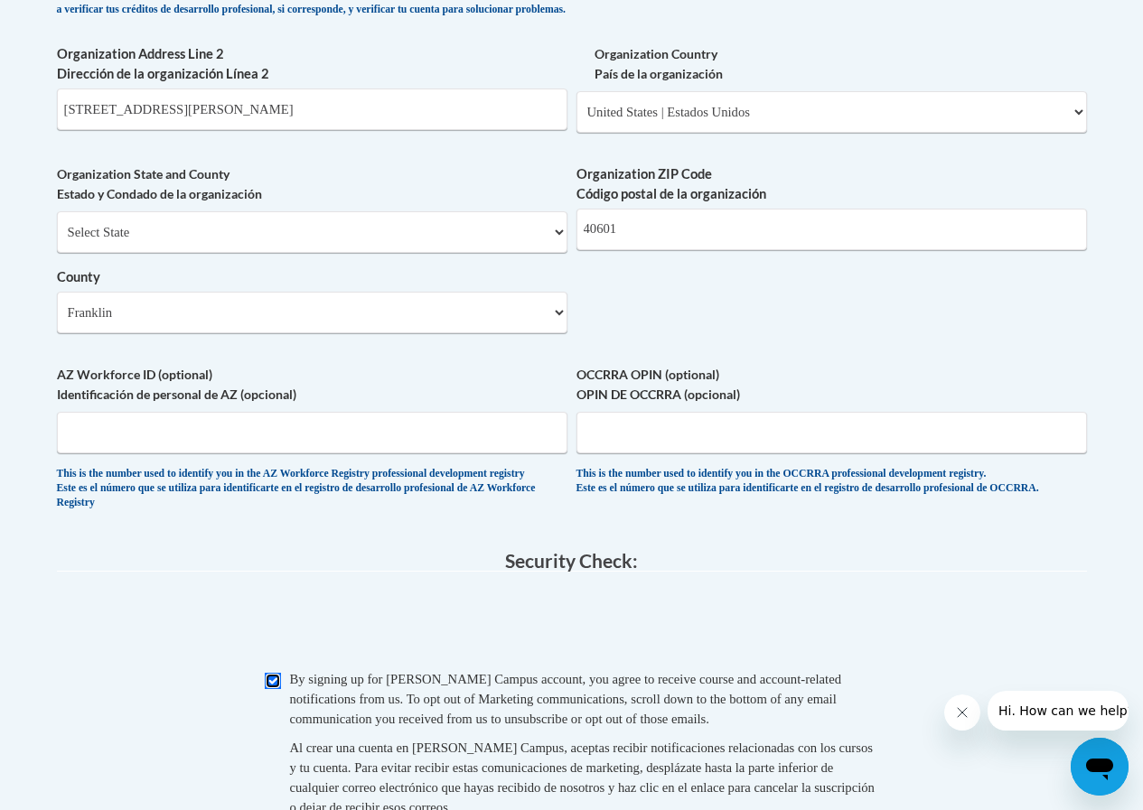
scroll to position [1626, 0]
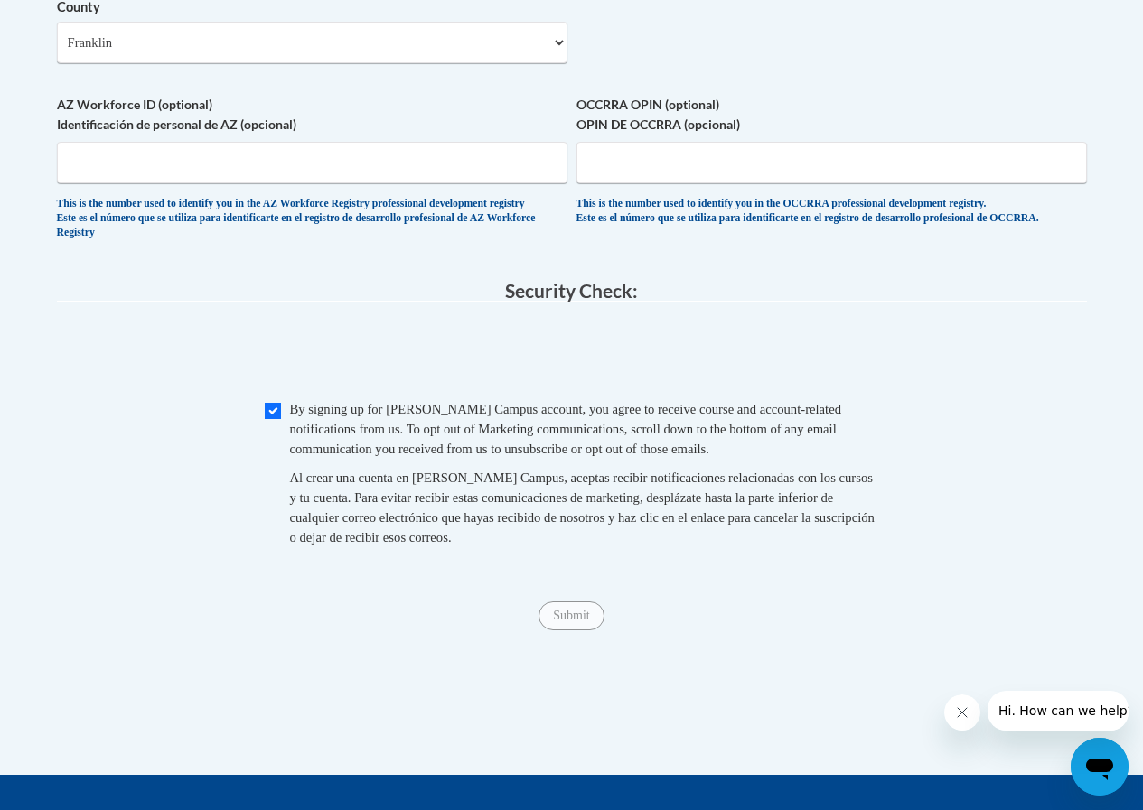
click at [576, 622] on span "Submit" at bounding box center [570, 614] width 65 height 14
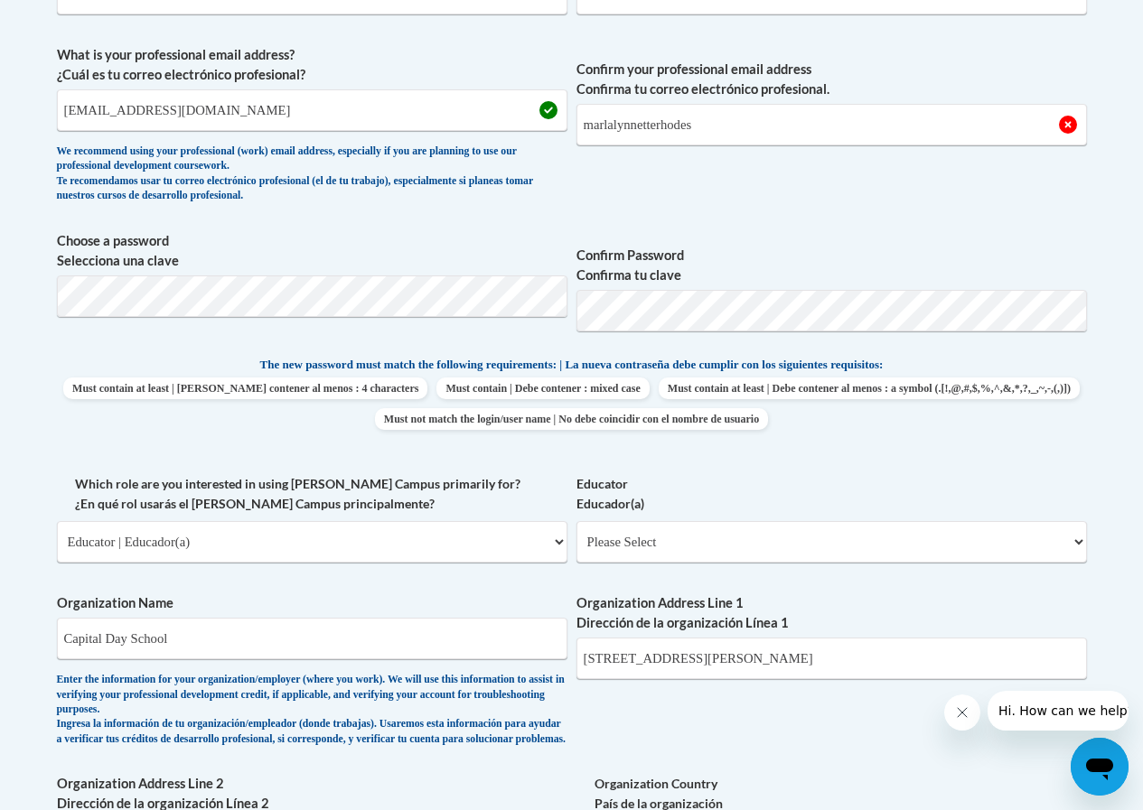
scroll to position [361, 0]
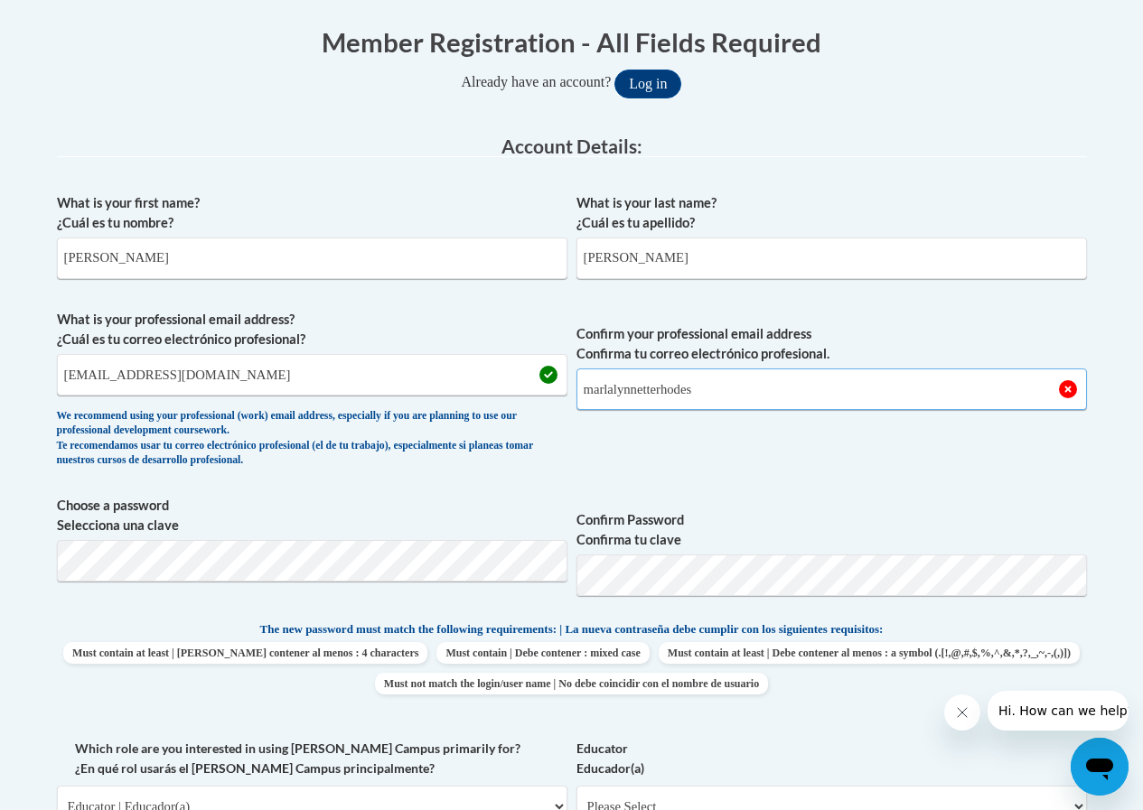
click at [715, 388] on input "marlalynnetterhodes" at bounding box center [831, 390] width 510 height 42
click at [747, 388] on input "marlalynnetterhodes@gmai.com" at bounding box center [831, 390] width 510 height 42
type input "marlalynnetterhodes@gmail.com"
click at [363, 381] on input "marlalynnetterhodes@gmail.com" at bounding box center [312, 375] width 510 height 42
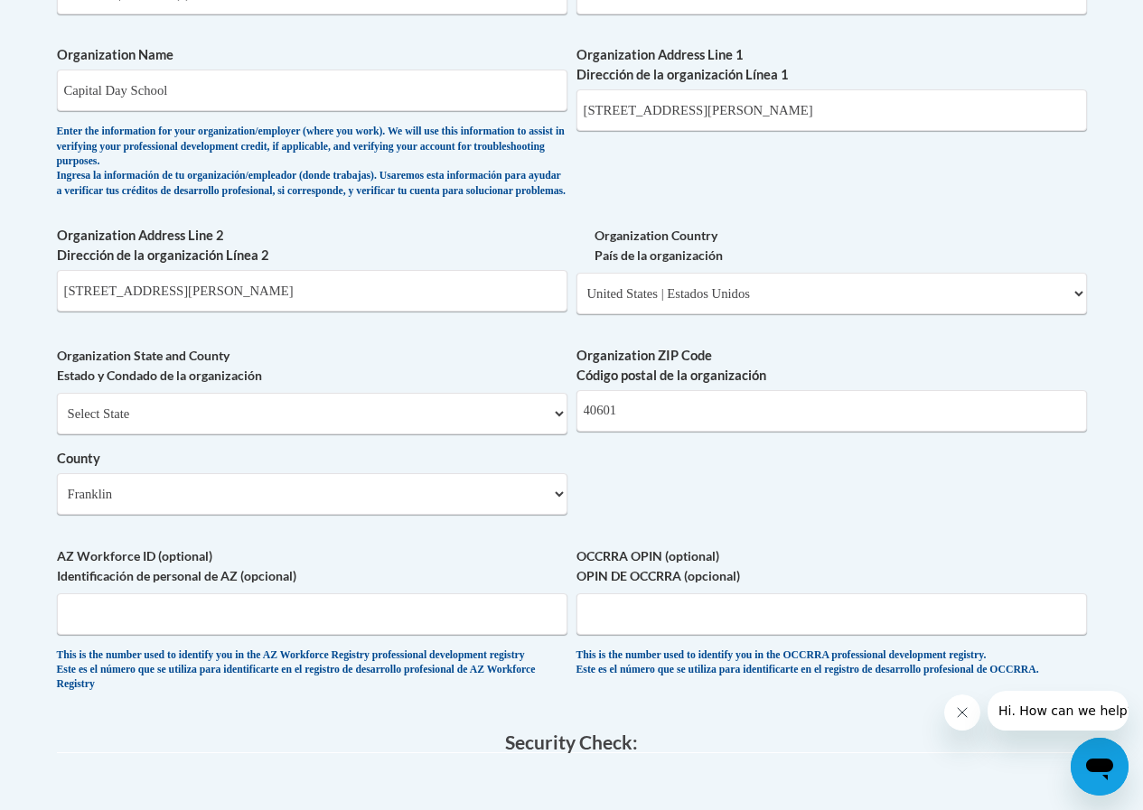
scroll to position [1536, 0]
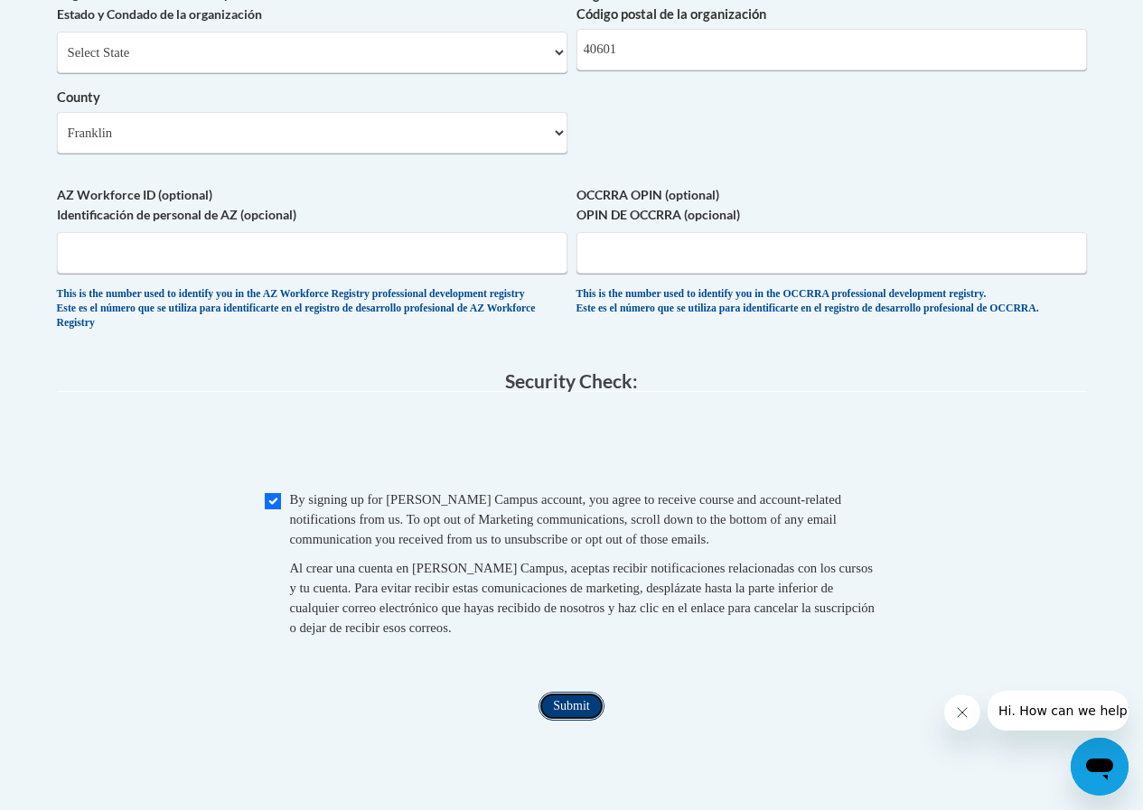
click at [575, 721] on input "Submit" at bounding box center [570, 706] width 65 height 29
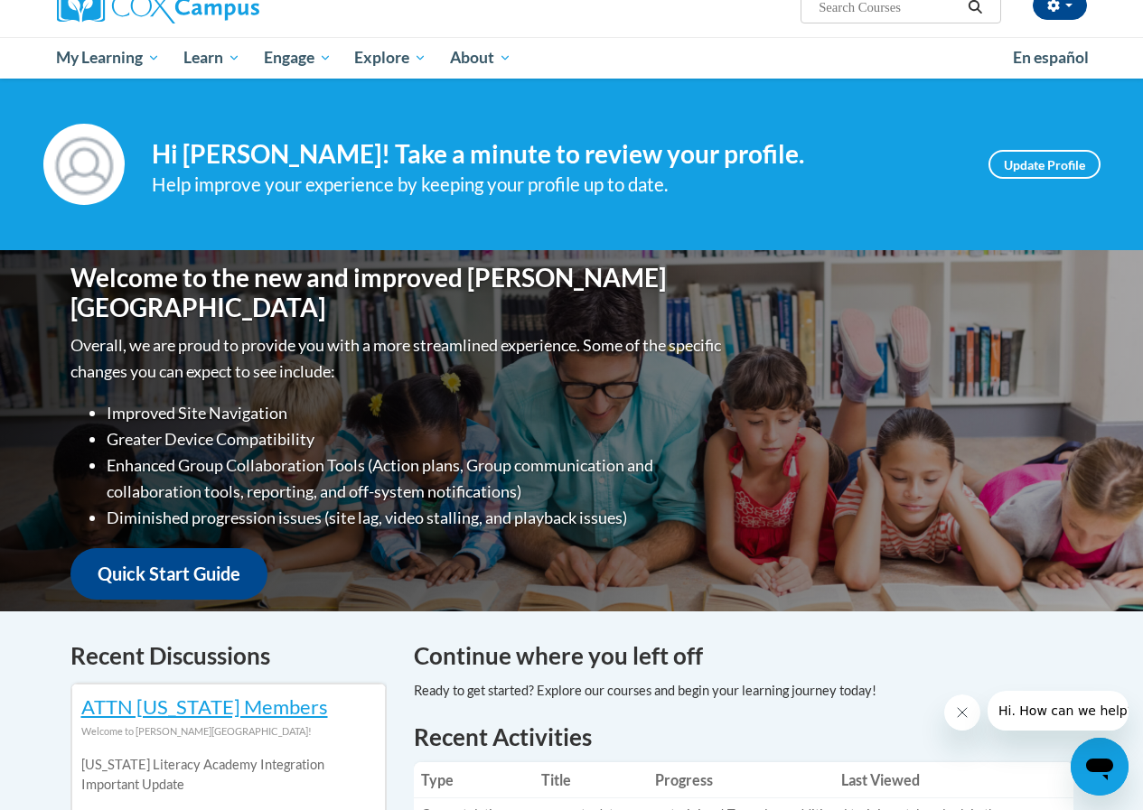
scroll to position [90, 0]
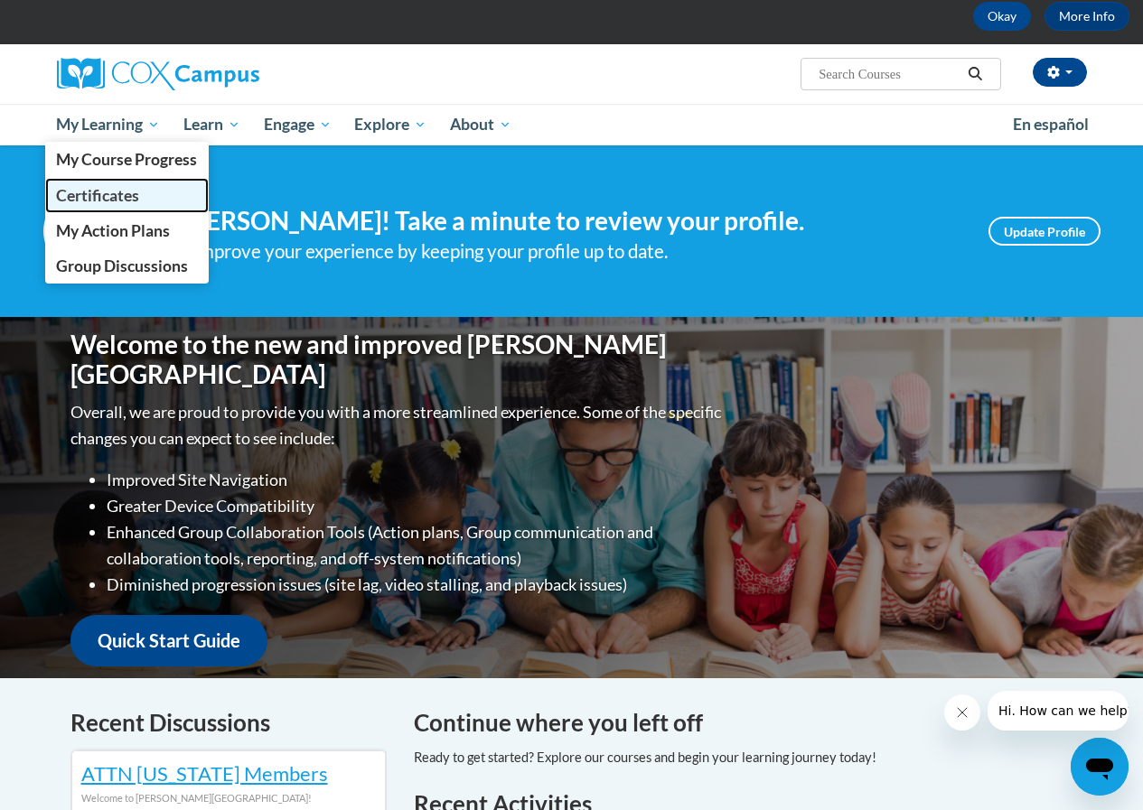
click at [132, 196] on span "Certificates" at bounding box center [97, 195] width 83 height 19
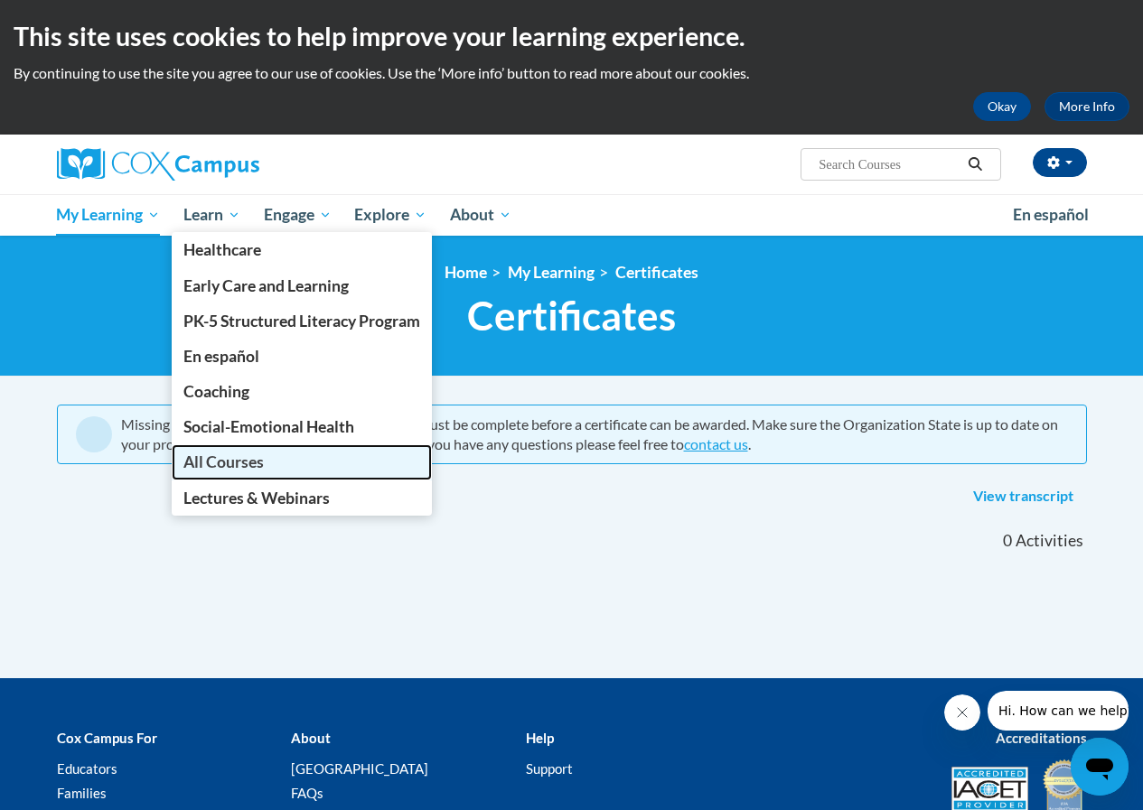
click at [242, 452] on link "All Courses" at bounding box center [302, 461] width 260 height 35
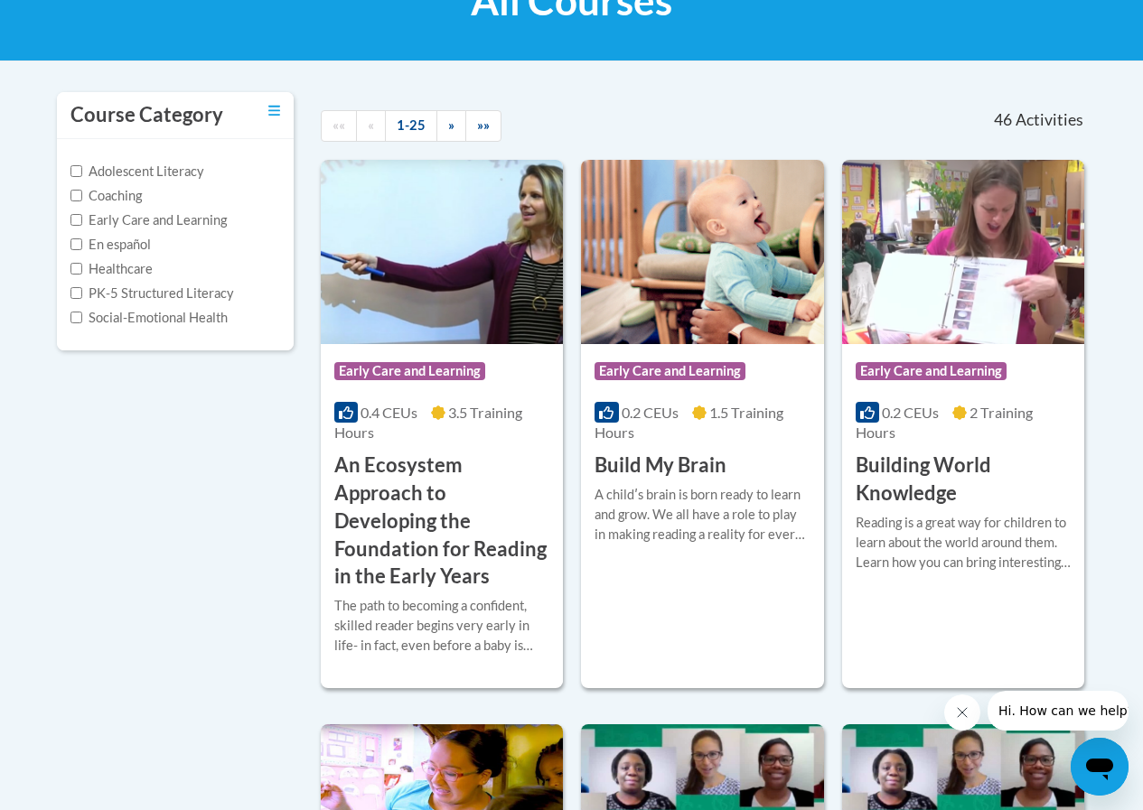
scroll to position [361, 0]
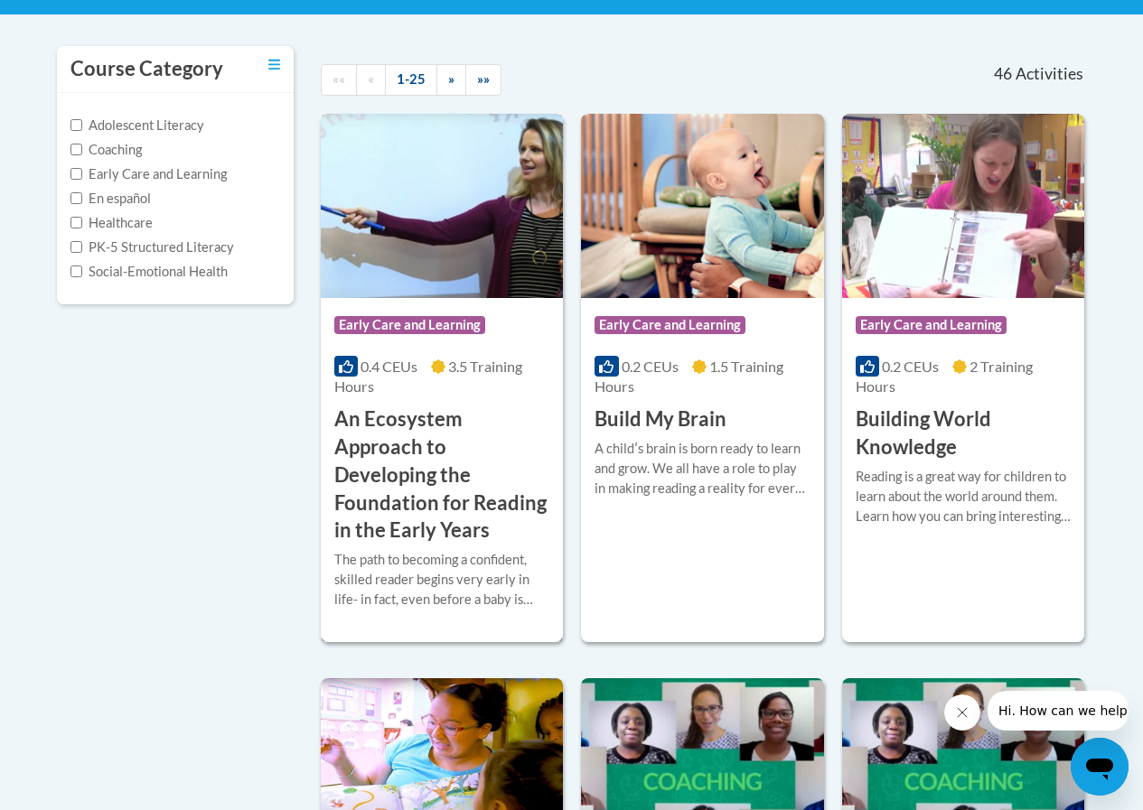
click at [412, 418] on h3 "An Ecosystem Approach to Developing the Foundation for Reading in the Early Yea…" at bounding box center [441, 475] width 215 height 139
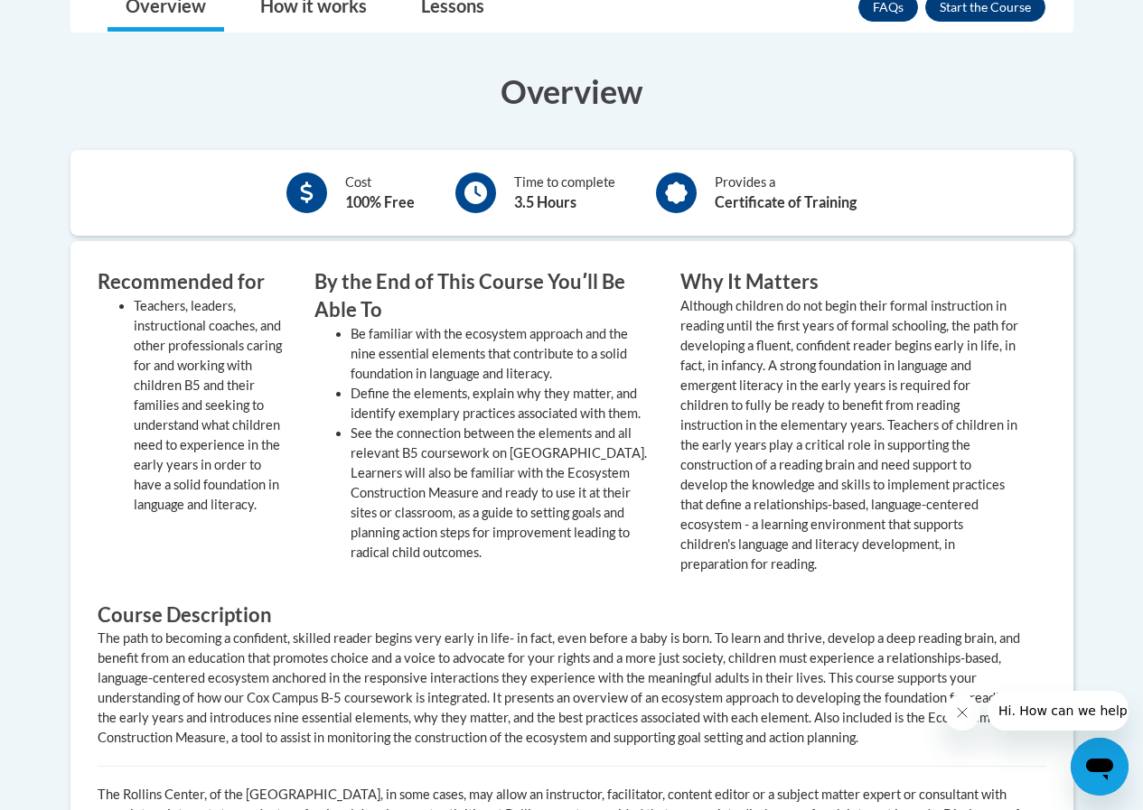
scroll to position [723, 0]
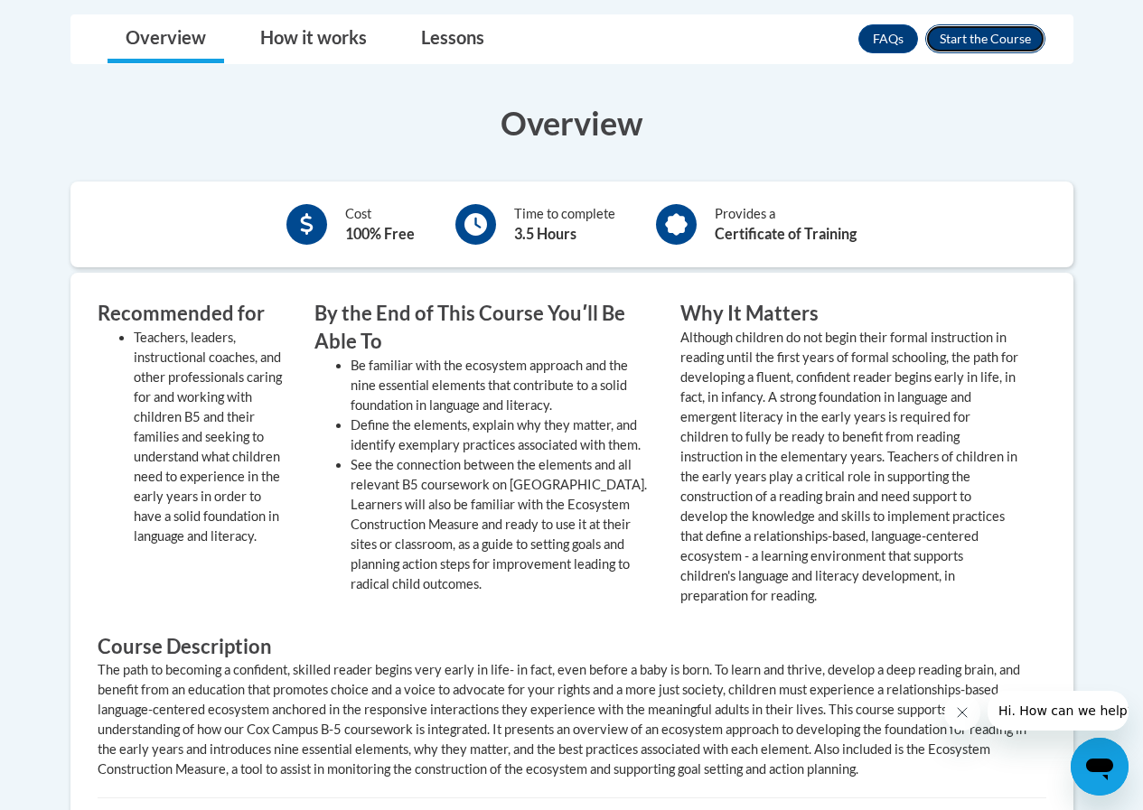
click at [989, 35] on button "Enroll" at bounding box center [985, 38] width 120 height 29
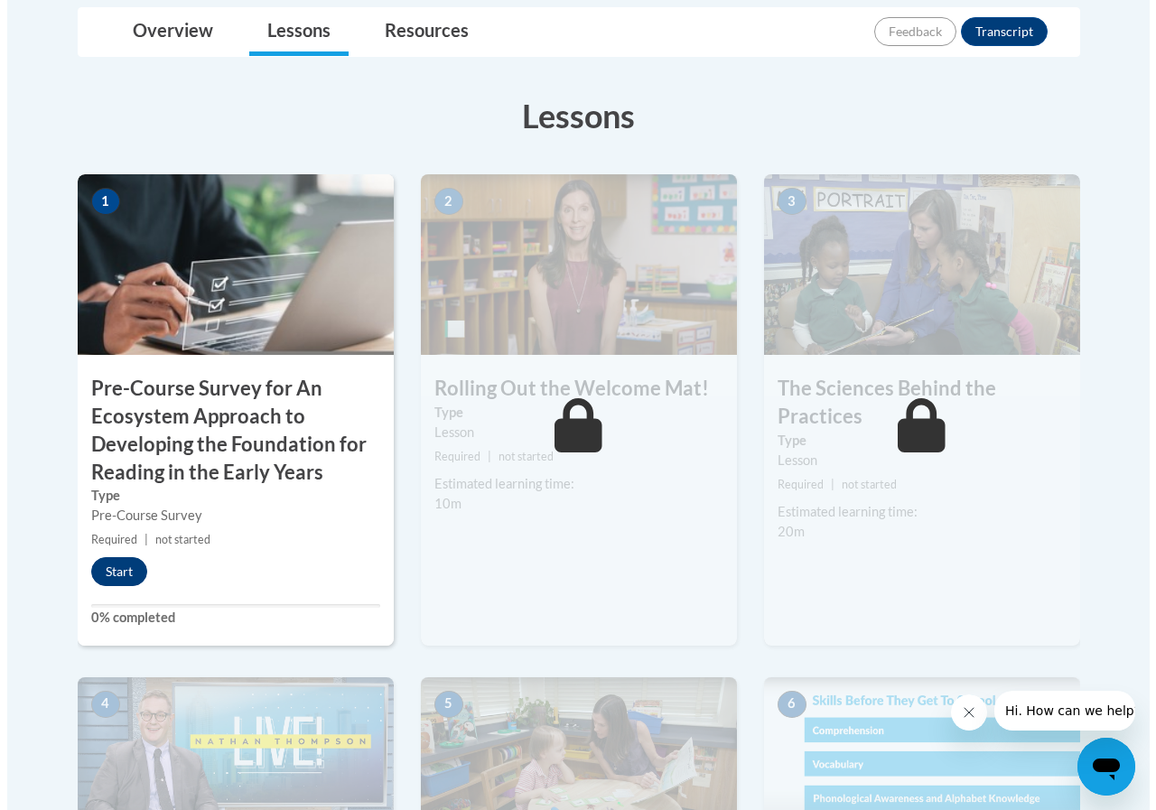
scroll to position [542, 0]
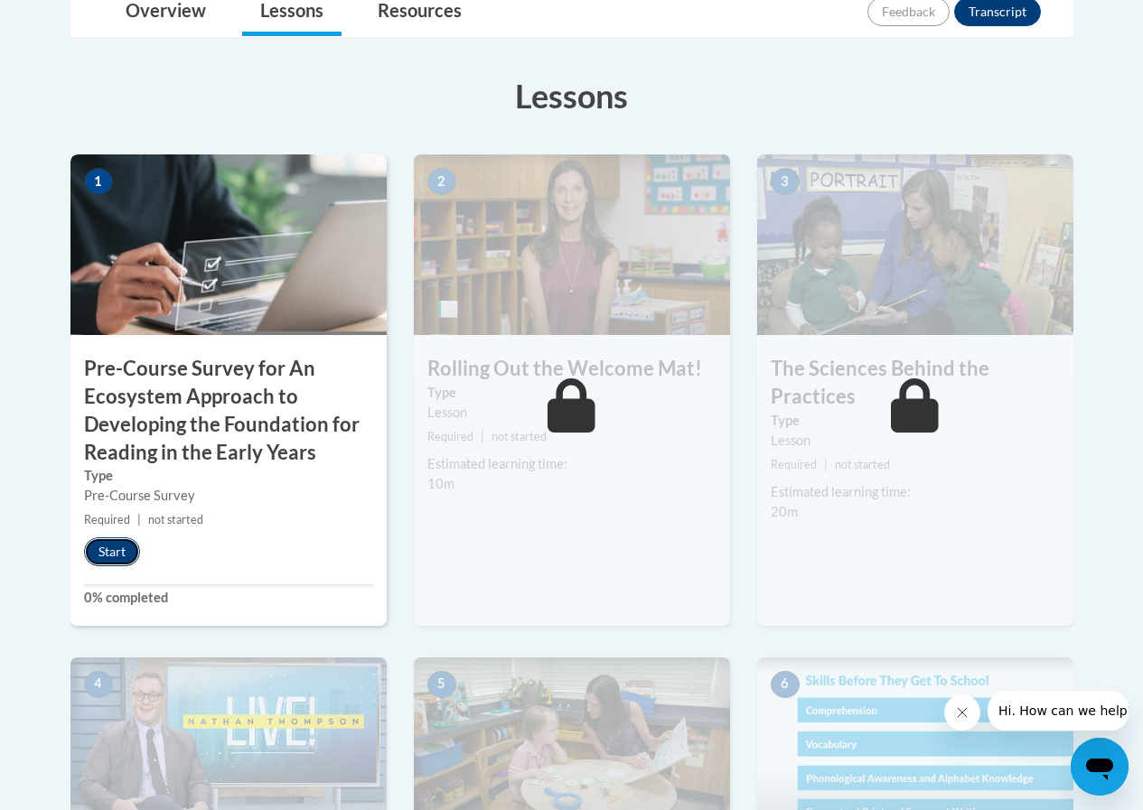
click at [130, 549] on button "Start" at bounding box center [112, 552] width 56 height 29
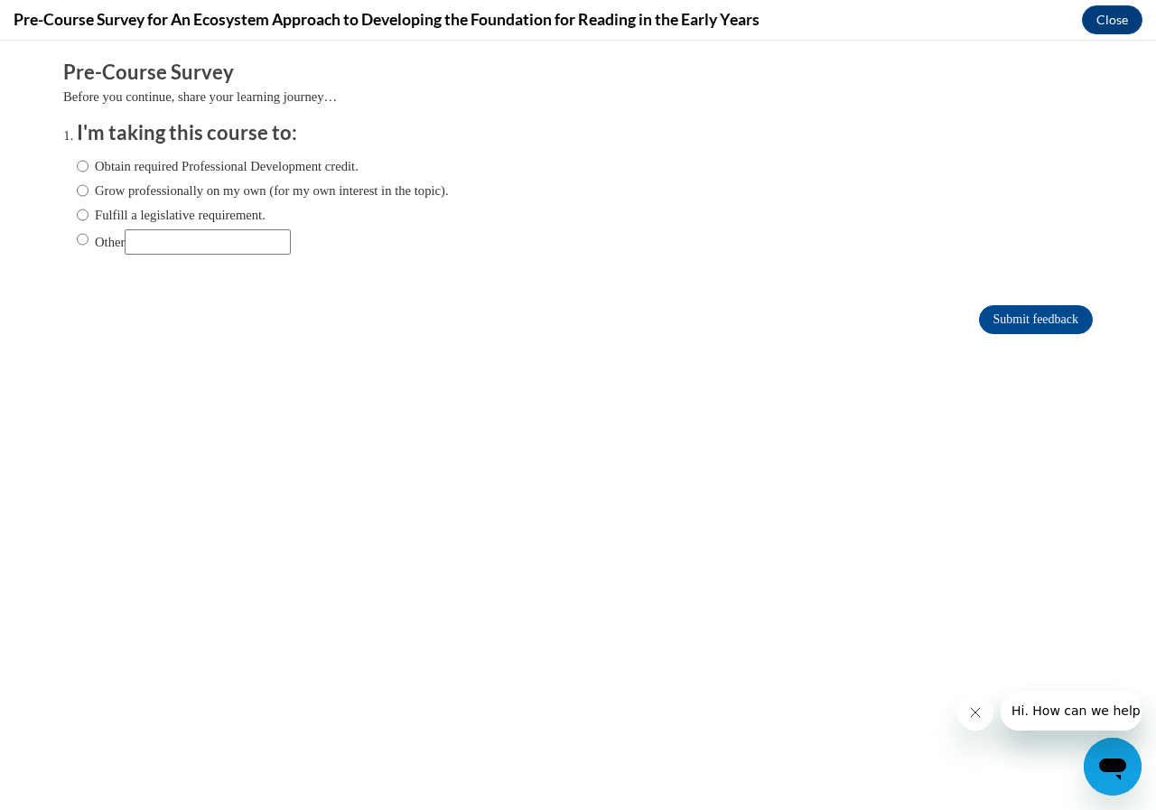
scroll to position [0, 0]
click at [77, 161] on input "Obtain required Professional Development credit." at bounding box center [83, 166] width 12 height 20
radio input "true"
click at [1021, 323] on input "Submit feedback" at bounding box center [1036, 319] width 114 height 29
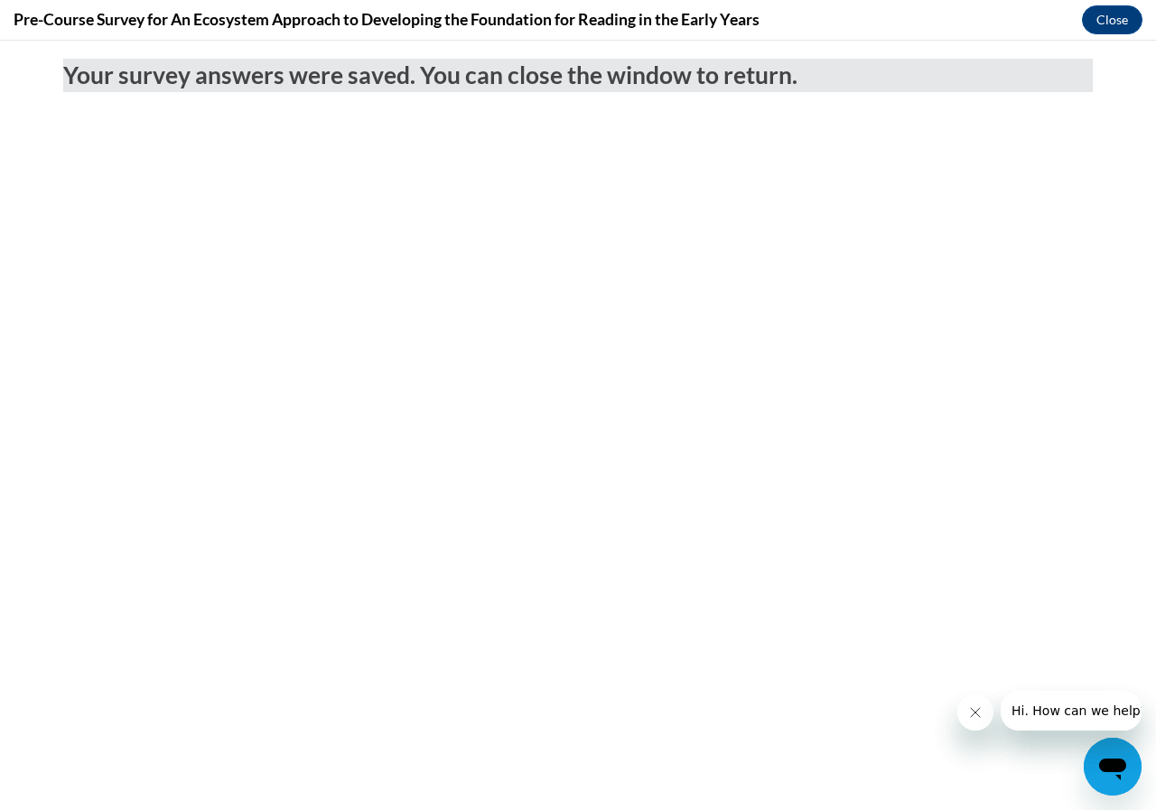
click at [1099, 45] on body "Your survey answers were saved. You can close the window to return." at bounding box center [578, 426] width 1156 height 770
drag, startPoint x: 703, startPoint y: 61, endPoint x: 608, endPoint y: 89, distance: 98.7
click at [643, 75] on span "Your survey answers were saved. You can close the window to return." at bounding box center [430, 75] width 734 height 29
click at [977, 719] on icon "Close message from company" at bounding box center [975, 713] width 14 height 14
click at [977, 716] on icon "Close message from company" at bounding box center [975, 713] width 14 height 14
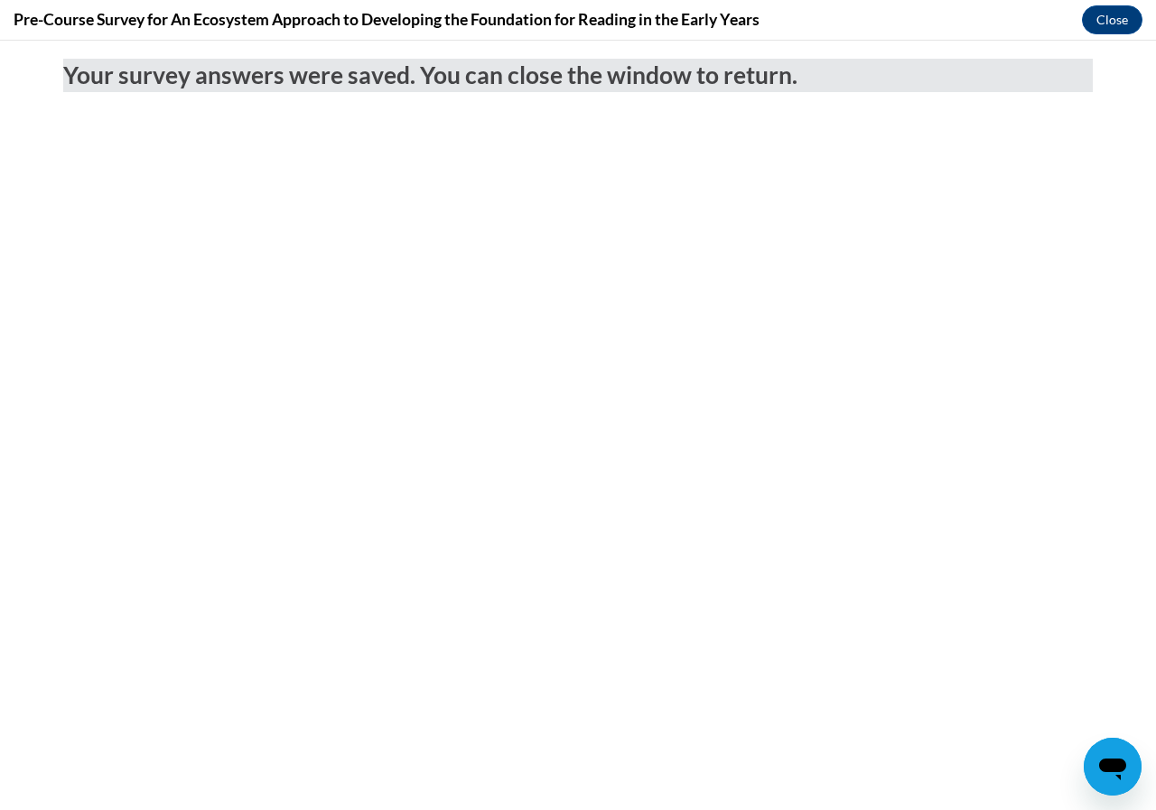
click at [410, 349] on body "Your survey answers were saved. You can close the window to return." at bounding box center [578, 426] width 1156 height 770
click at [1109, 14] on button "Close" at bounding box center [1112, 19] width 61 height 29
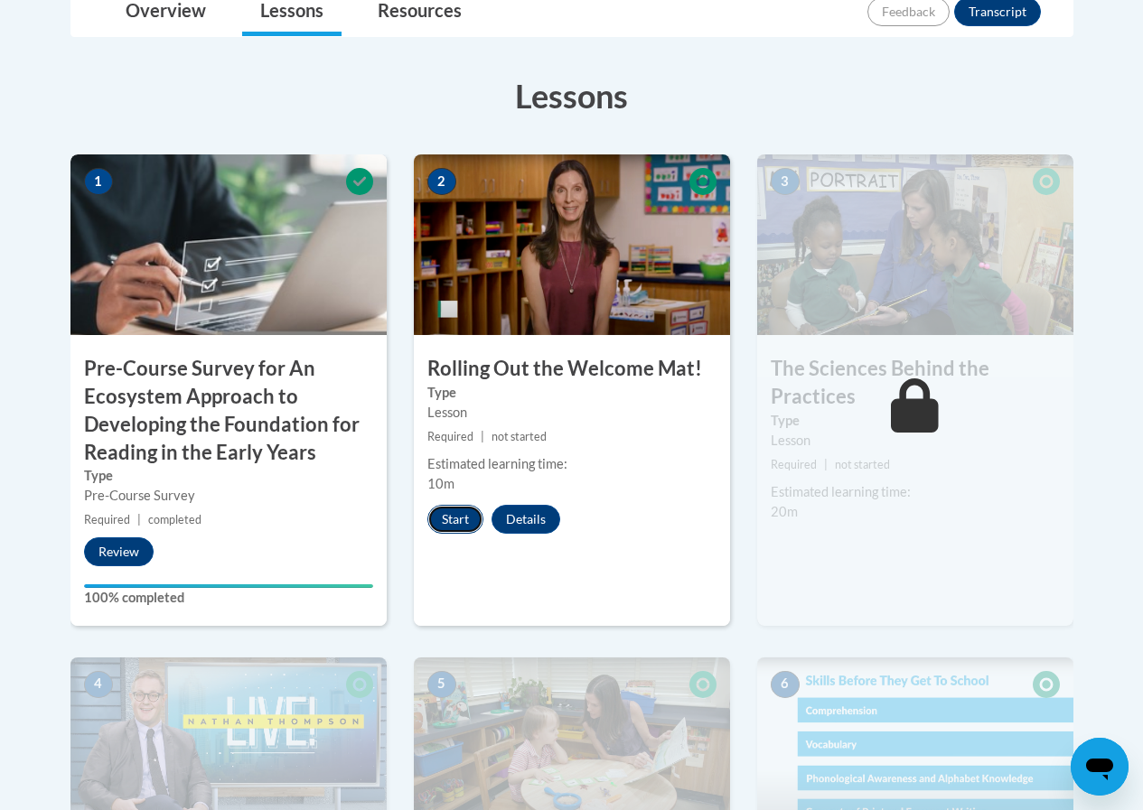
click at [467, 522] on button "Start" at bounding box center [455, 519] width 56 height 29
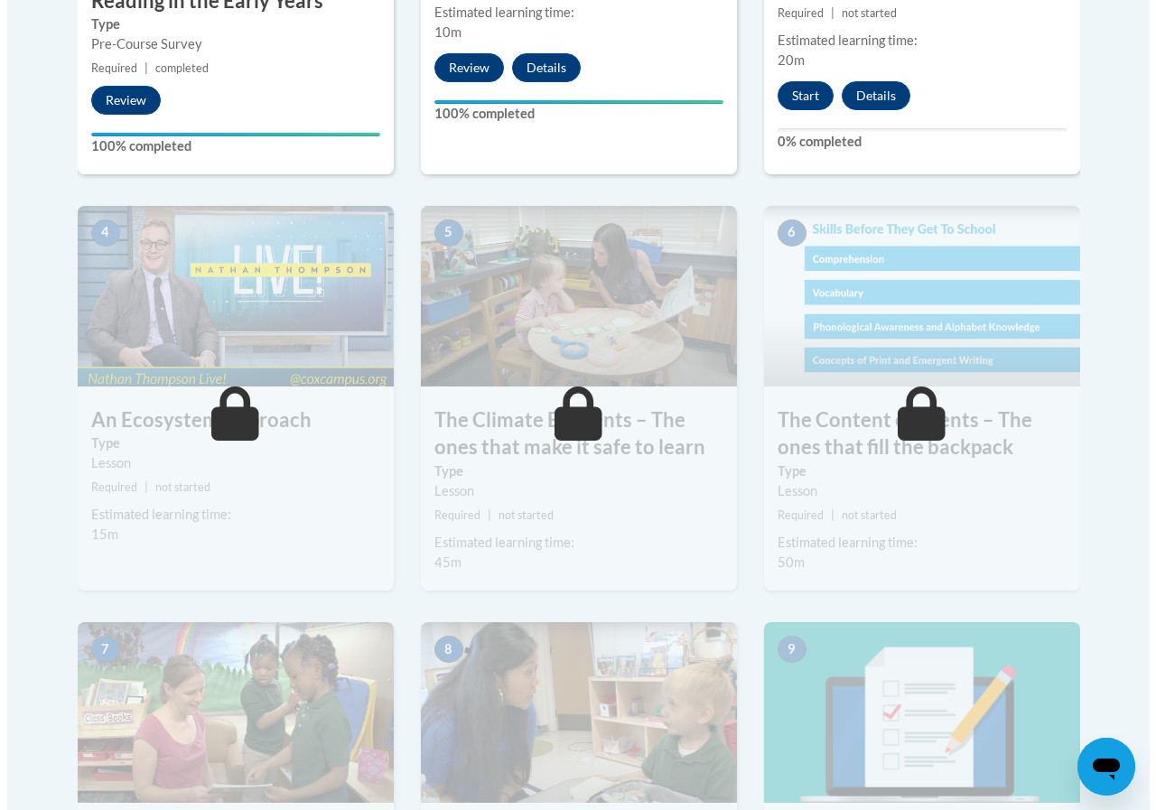
scroll to position [632, 0]
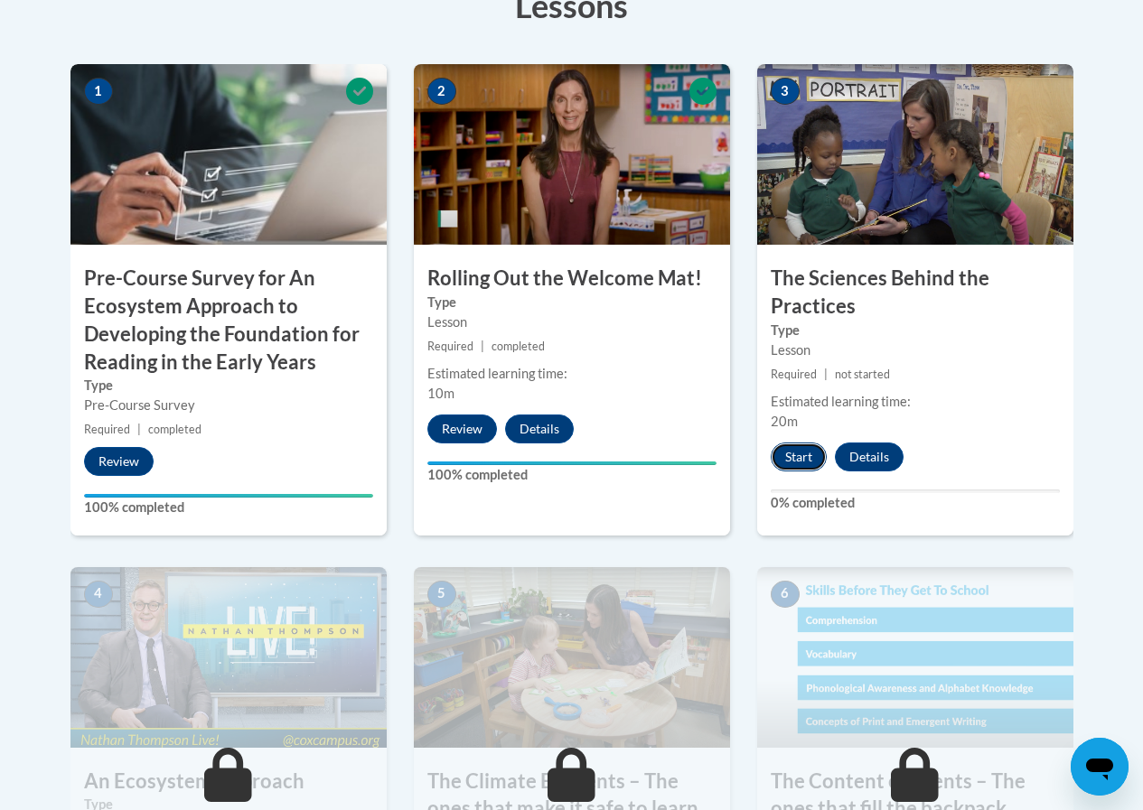
click at [802, 457] on button "Start" at bounding box center [799, 457] width 56 height 29
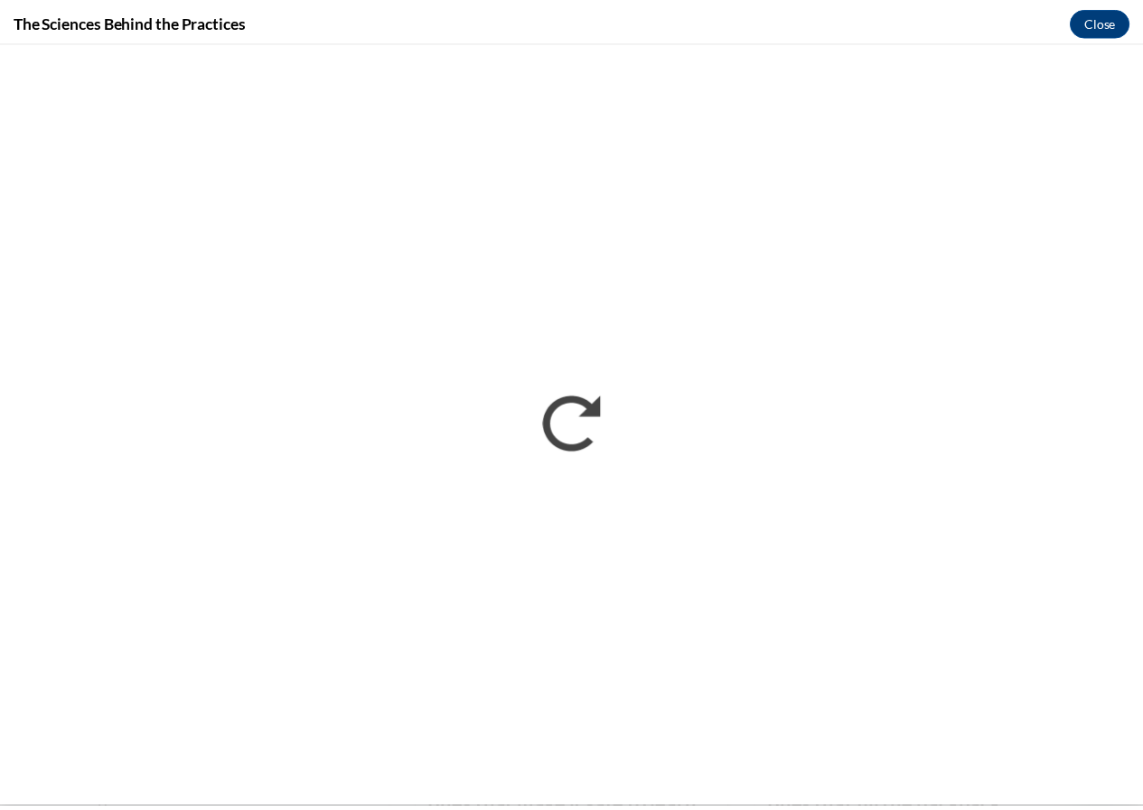
scroll to position [0, 0]
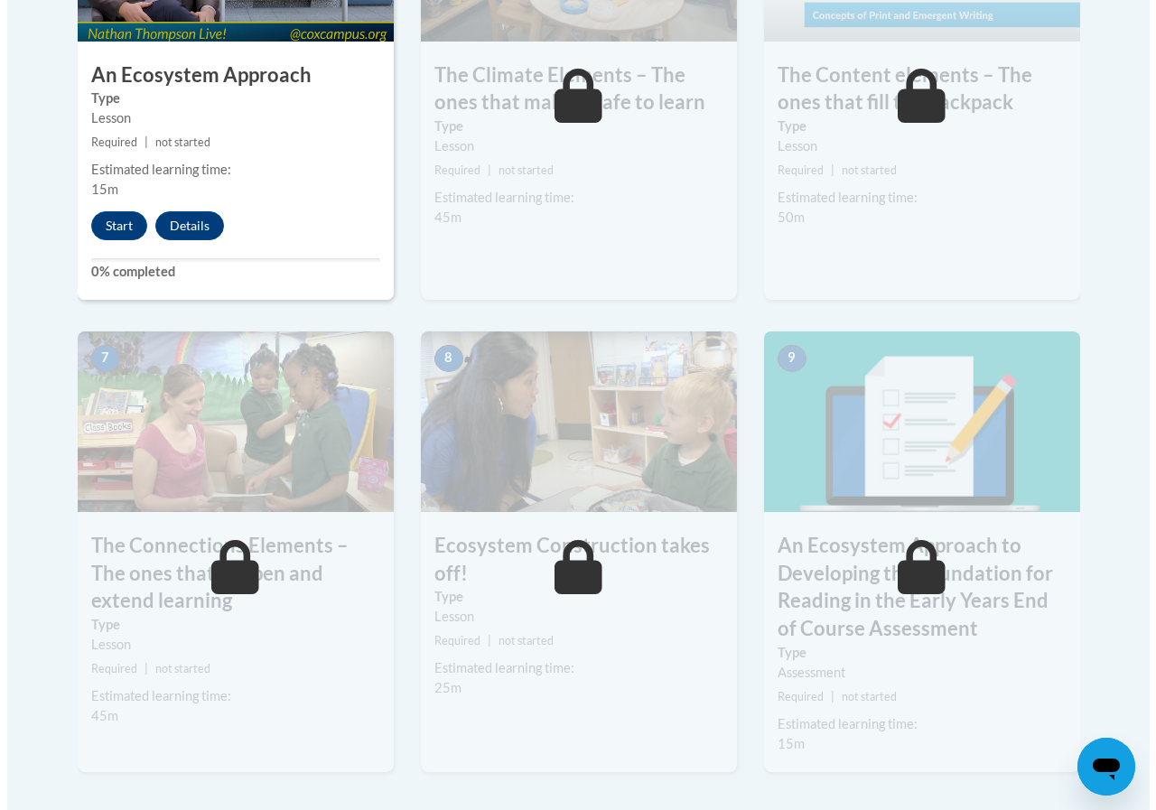
scroll to position [1293, 0]
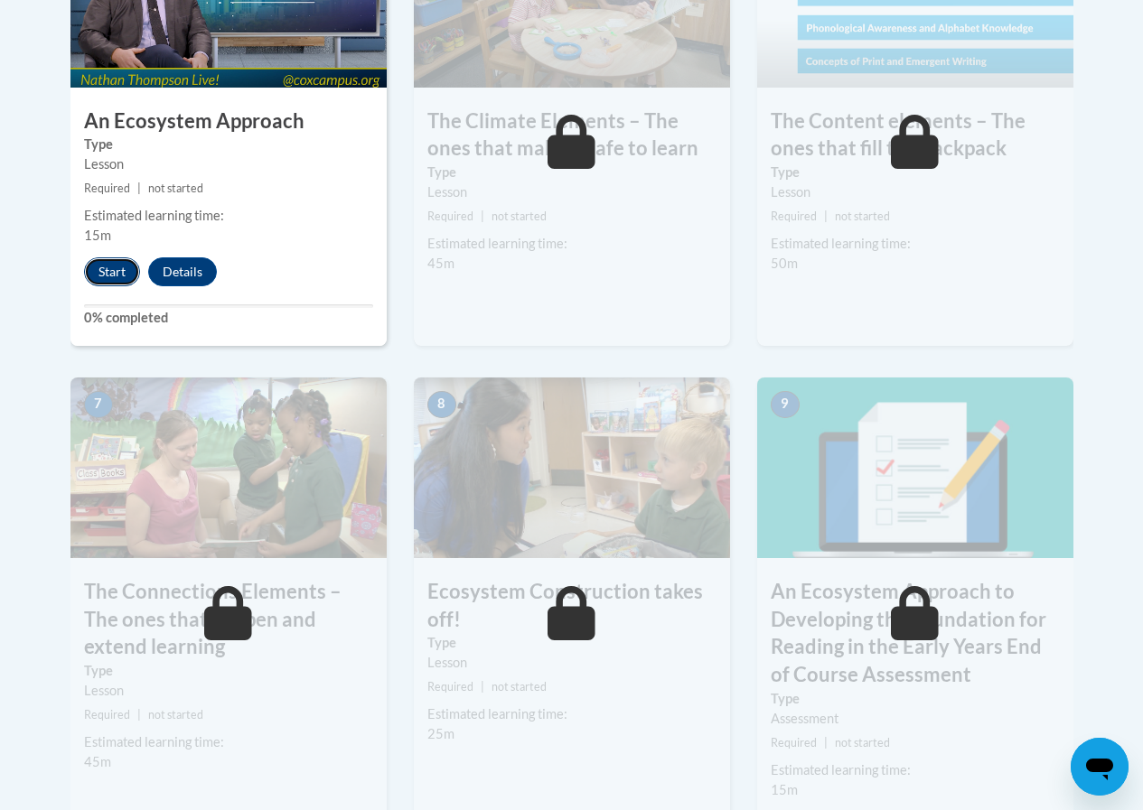
click at [122, 274] on button "Start" at bounding box center [112, 271] width 56 height 29
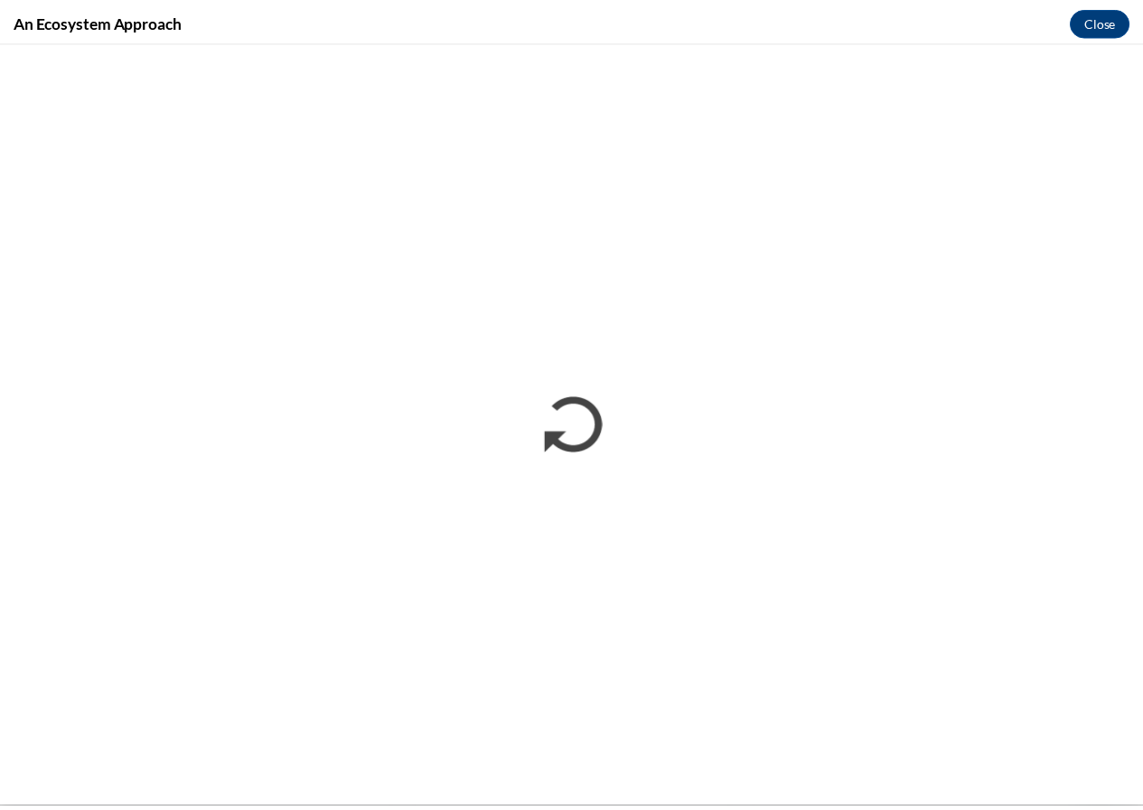
scroll to position [0, 0]
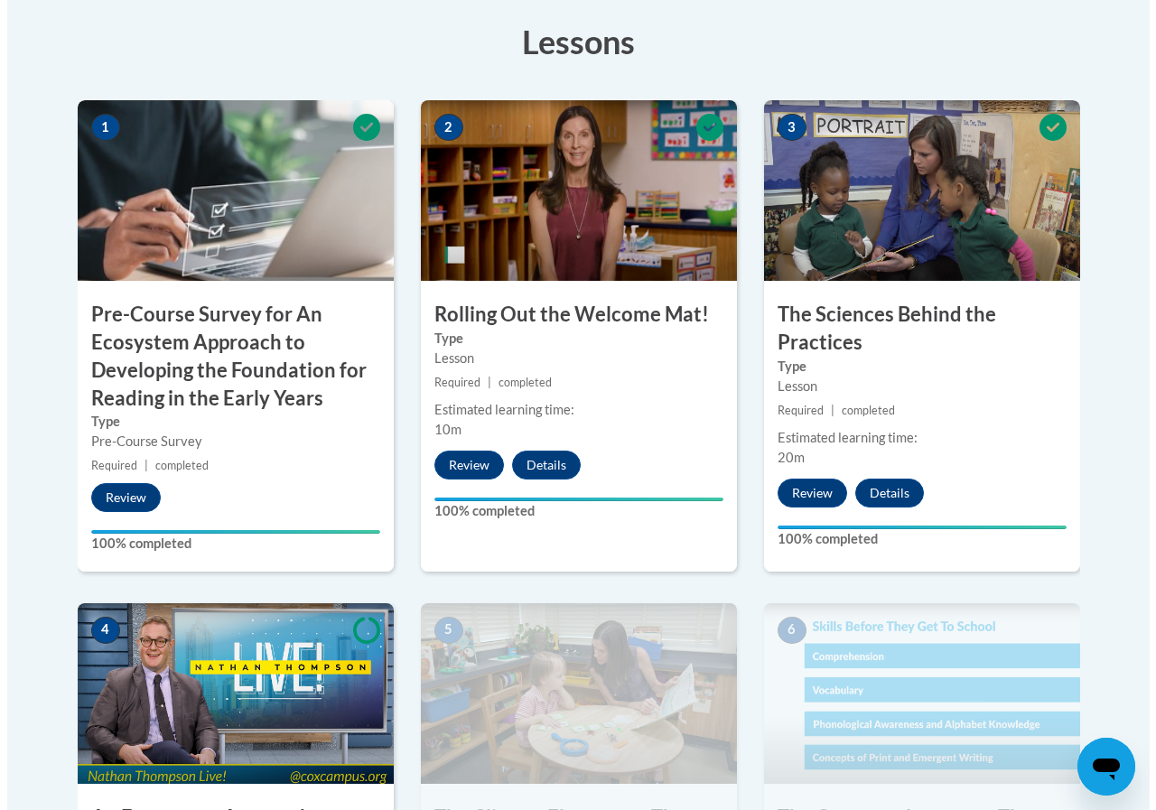
scroll to position [841, 0]
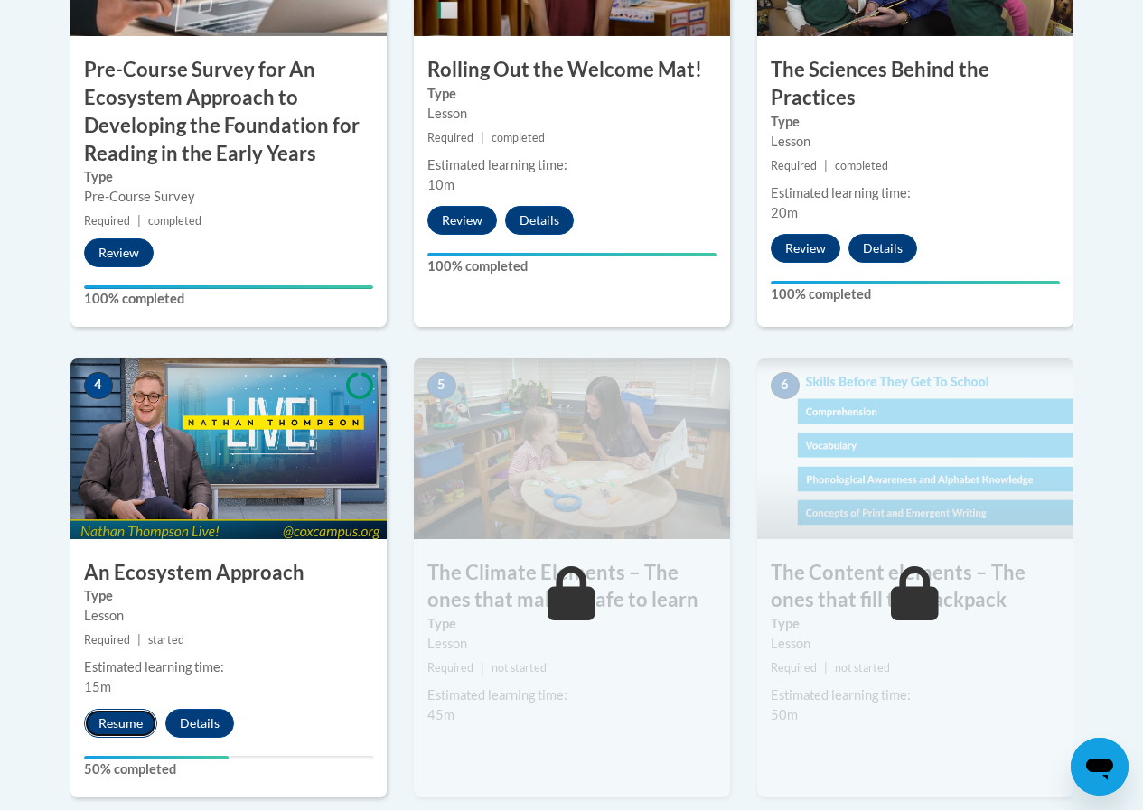
click at [98, 725] on button "Resume" at bounding box center [120, 723] width 73 height 29
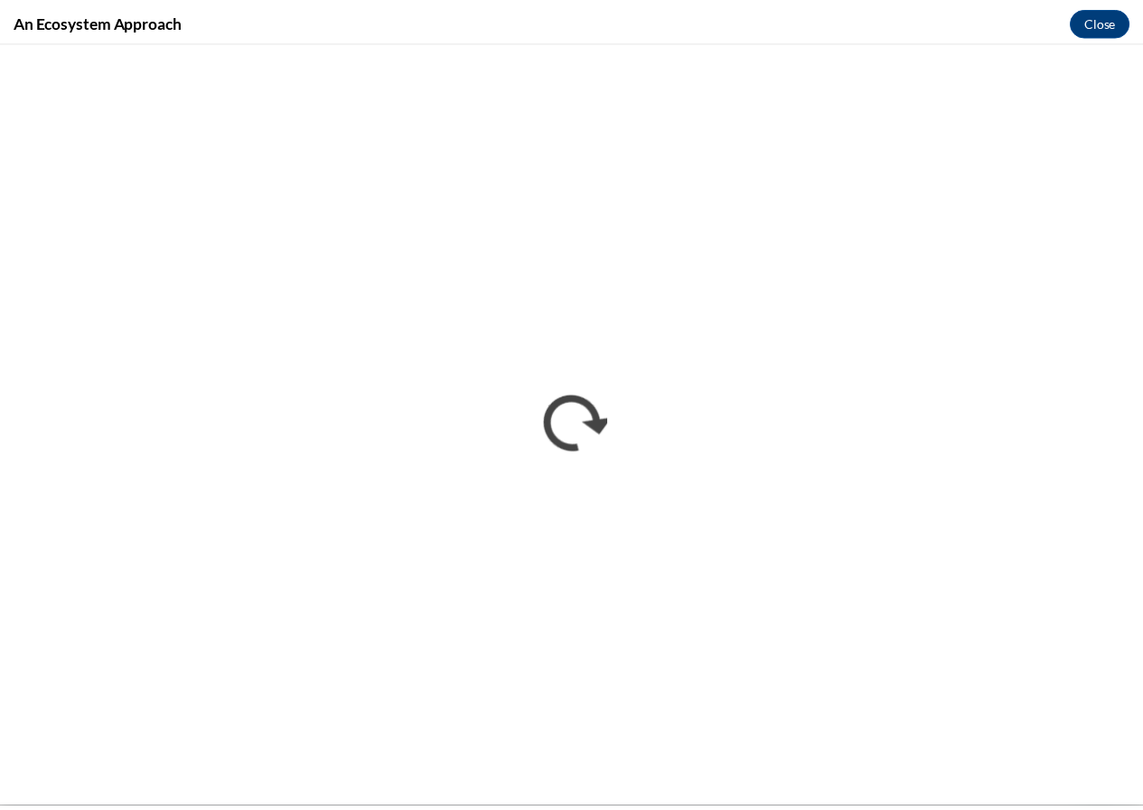
scroll to position [0, 0]
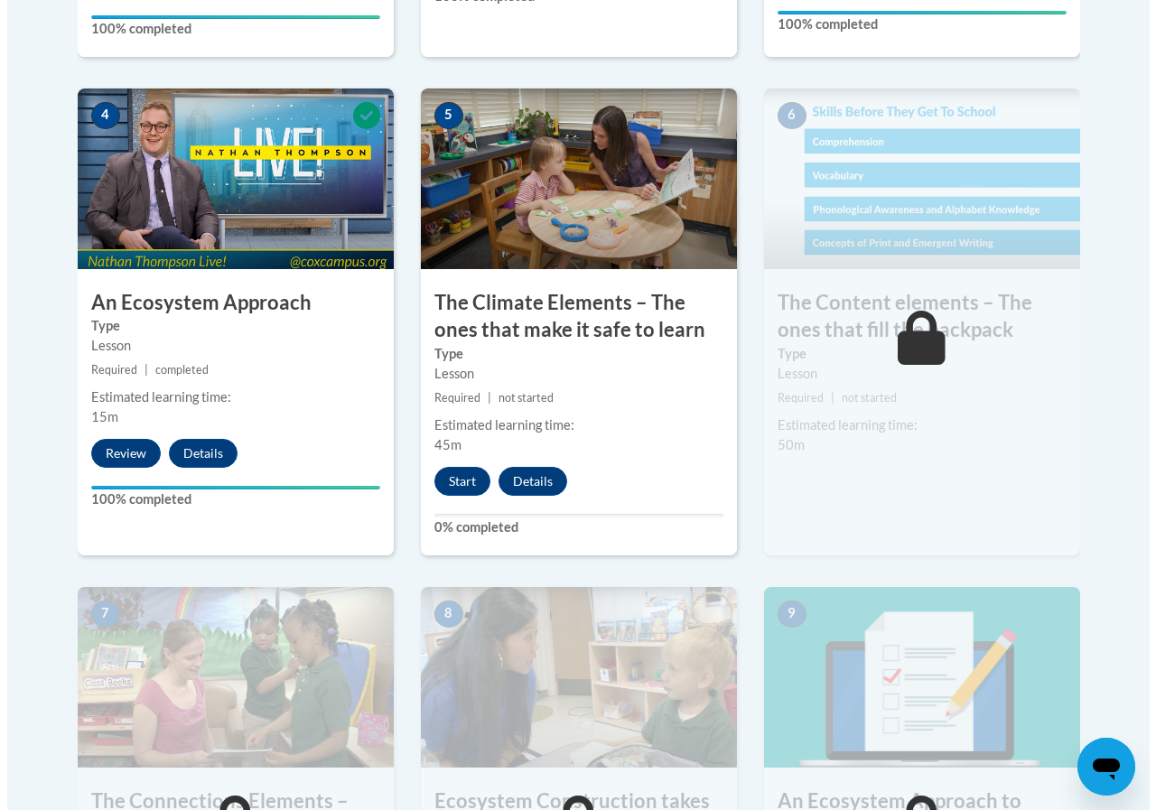
scroll to position [1112, 0]
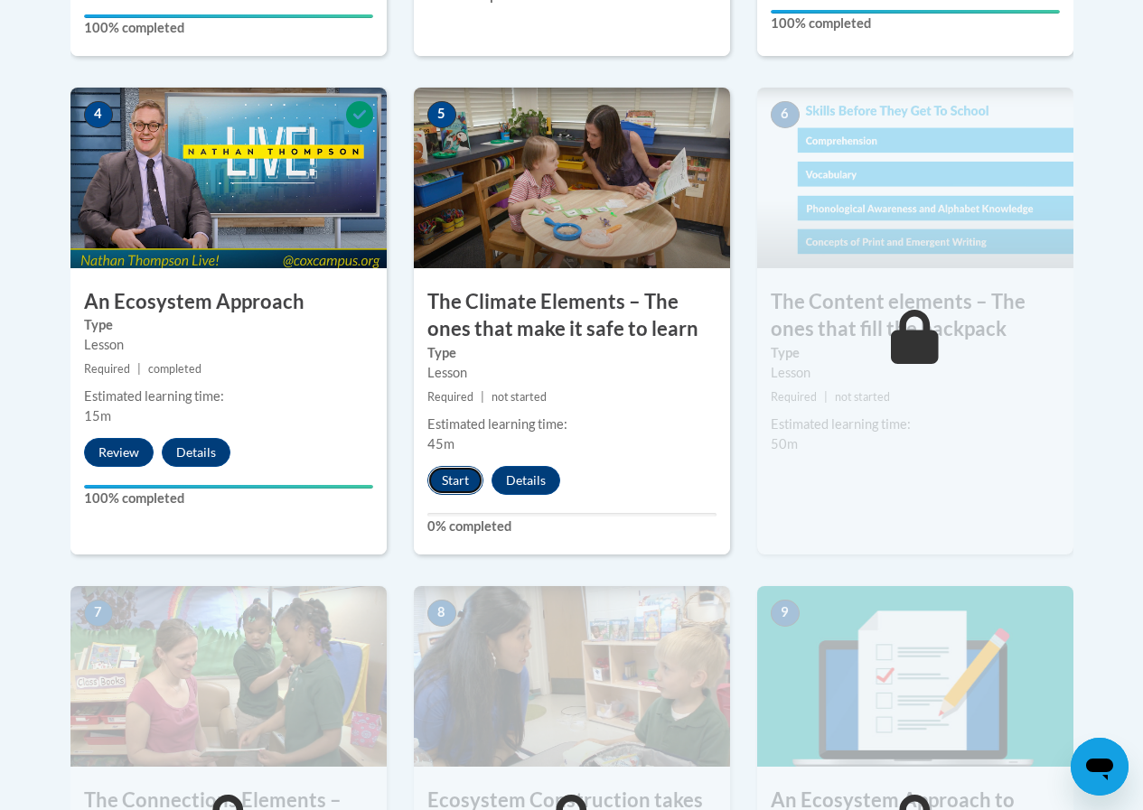
click at [455, 472] on button "Start" at bounding box center [455, 480] width 56 height 29
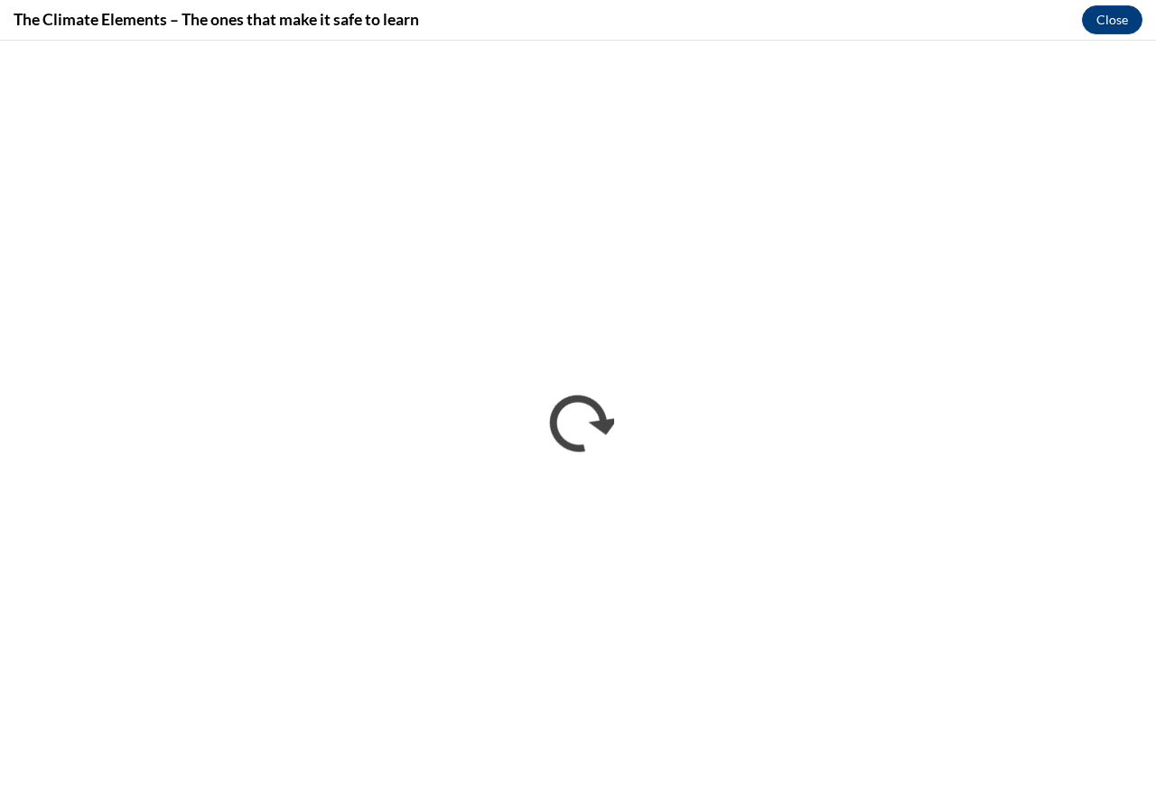
scroll to position [0, 0]
